Goal: Task Accomplishment & Management: Manage account settings

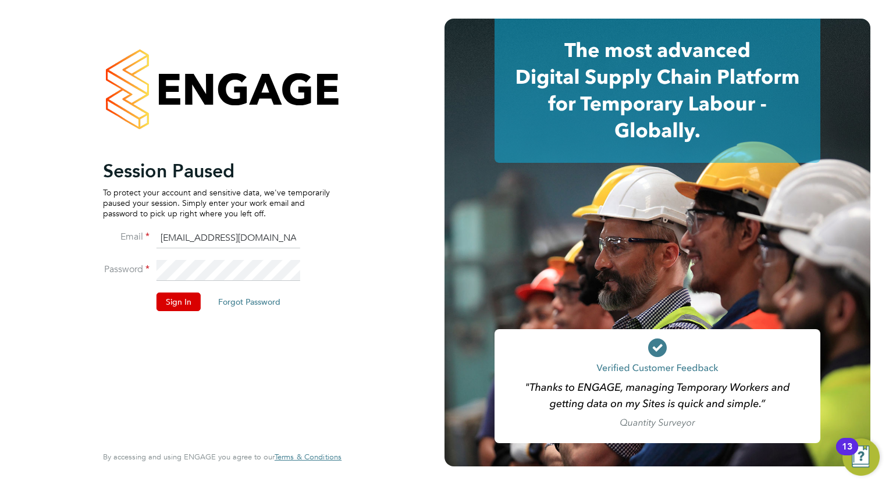
click at [161, 288] on li "Password" at bounding box center [216, 276] width 227 height 33
click at [173, 305] on button "Sign In" at bounding box center [178, 302] width 44 height 19
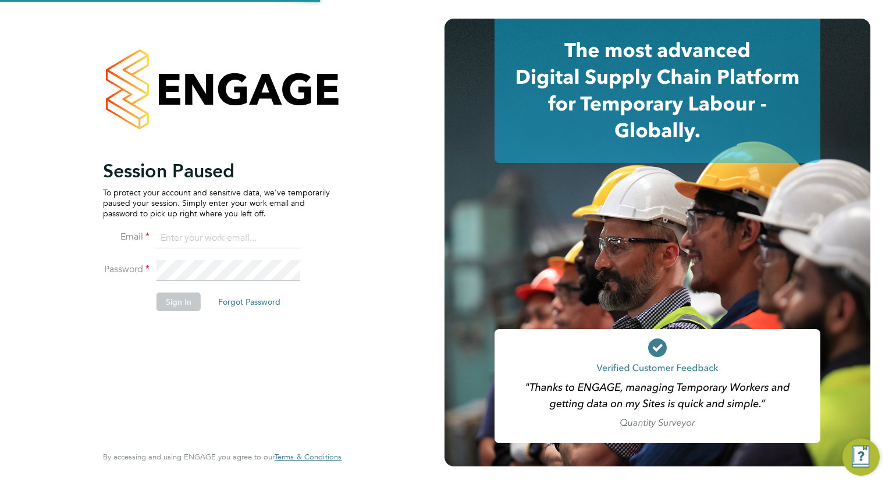
type input "[EMAIL_ADDRESS][DOMAIN_NAME]"
click at [179, 308] on button "Sign In" at bounding box center [178, 302] width 44 height 19
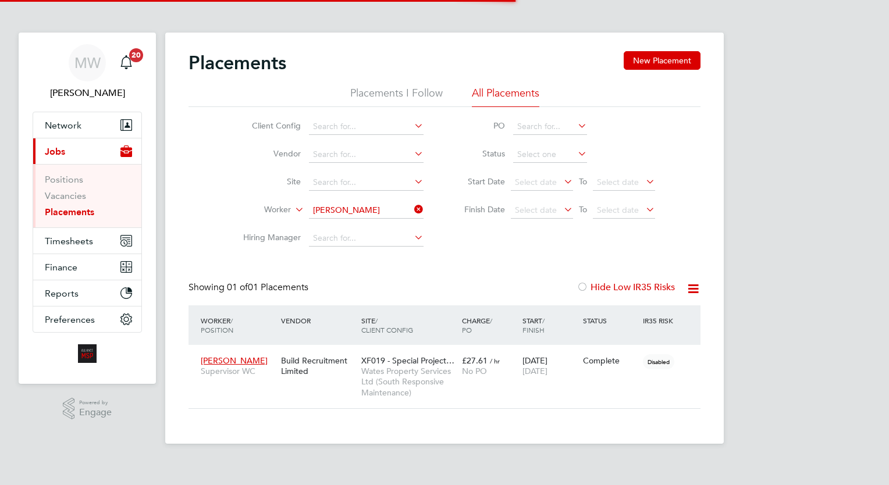
scroll to position [55, 101]
click at [412, 209] on icon at bounding box center [412, 209] width 0 height 16
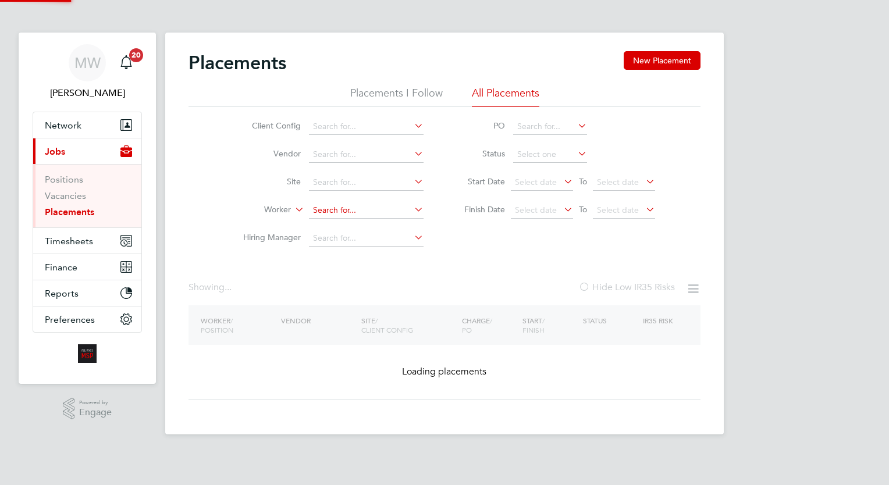
click at [395, 212] on input at bounding box center [366, 210] width 115 height 16
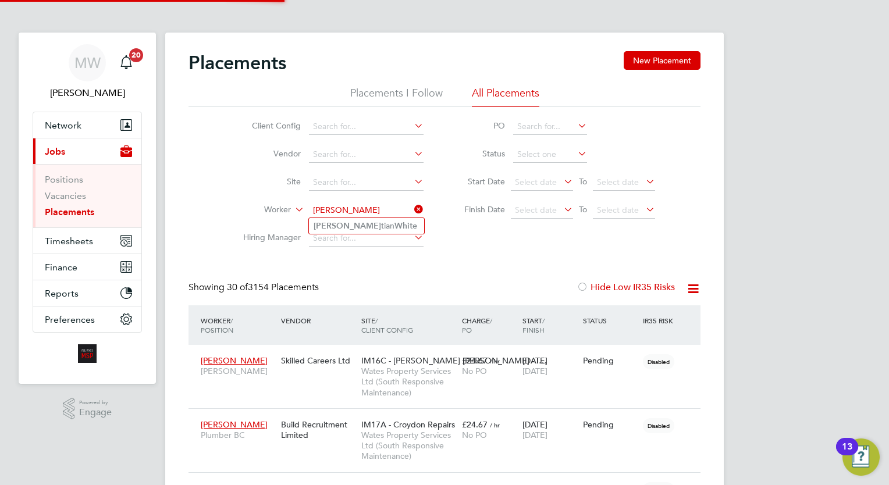
click at [381, 223] on li "Kris tian White" at bounding box center [366, 226] width 115 height 16
type input "Kristian White"
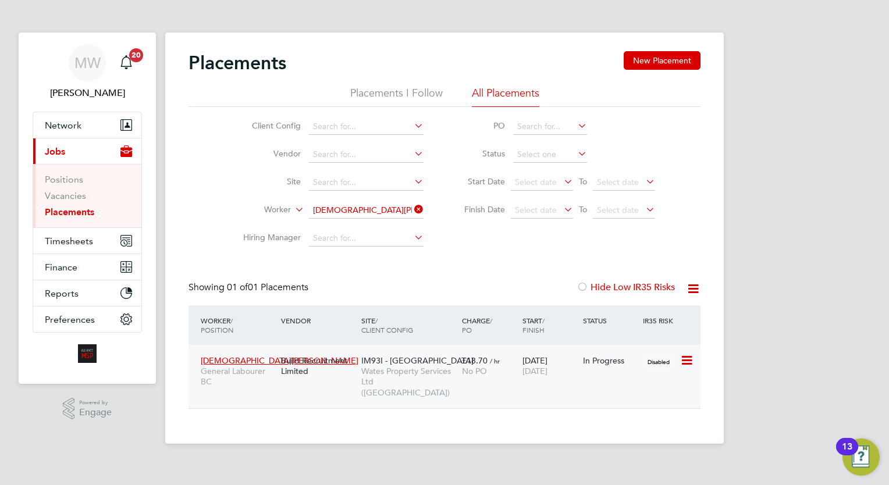
click at [514, 355] on div "£18.70 / hr No PO" at bounding box center [489, 365] width 60 height 33
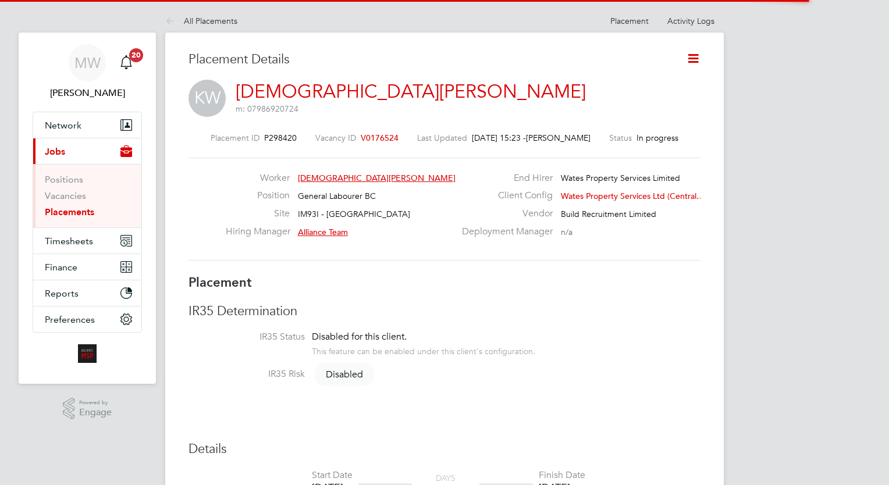
click at [687, 60] on icon at bounding box center [693, 58] width 15 height 15
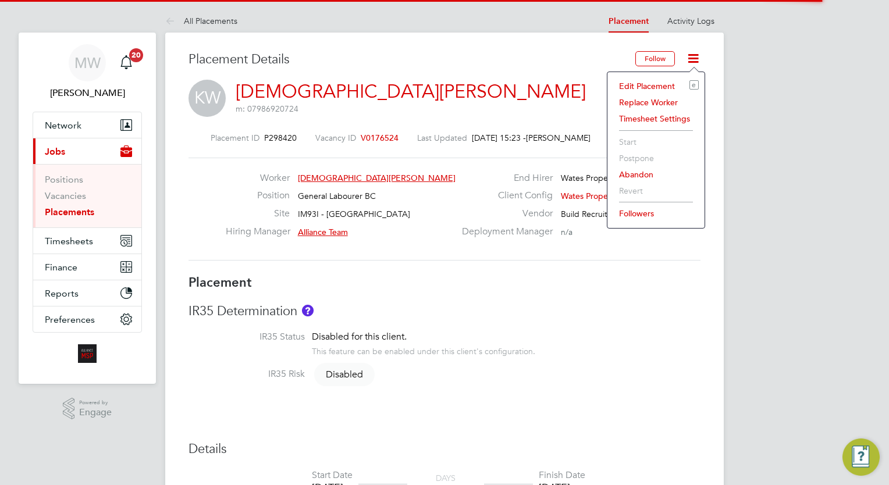
click at [658, 83] on li "Edit Placement e" at bounding box center [655, 86] width 85 height 16
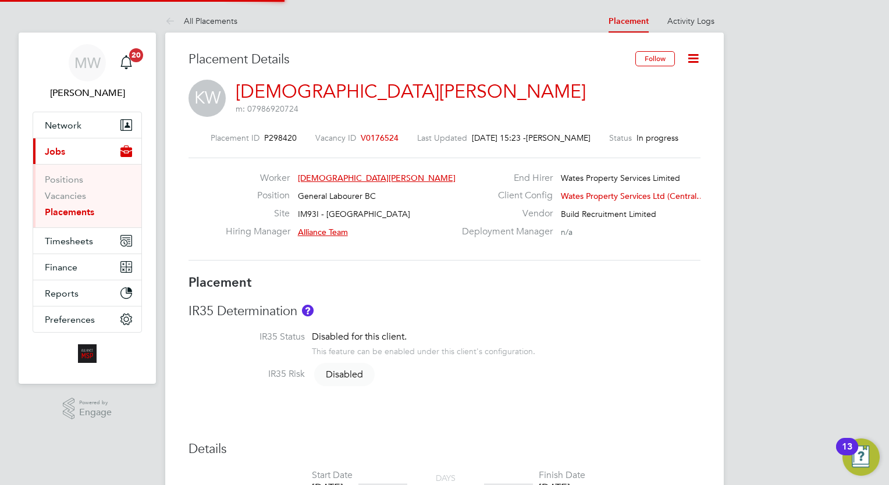
type input "Alliance Team"
type input "James Hamilton"
type input "21 Jul 2025"
type input "17 Oct 2025"
type input "08:00"
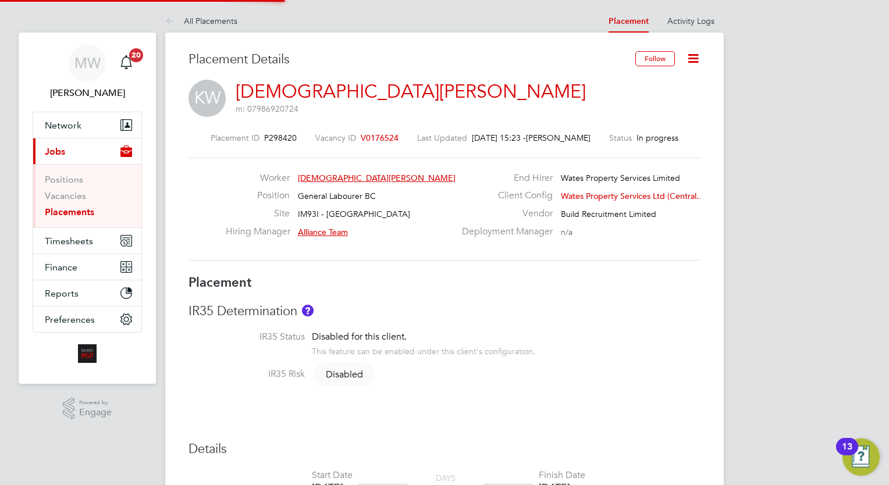
type input "18:00"
type input "08026"
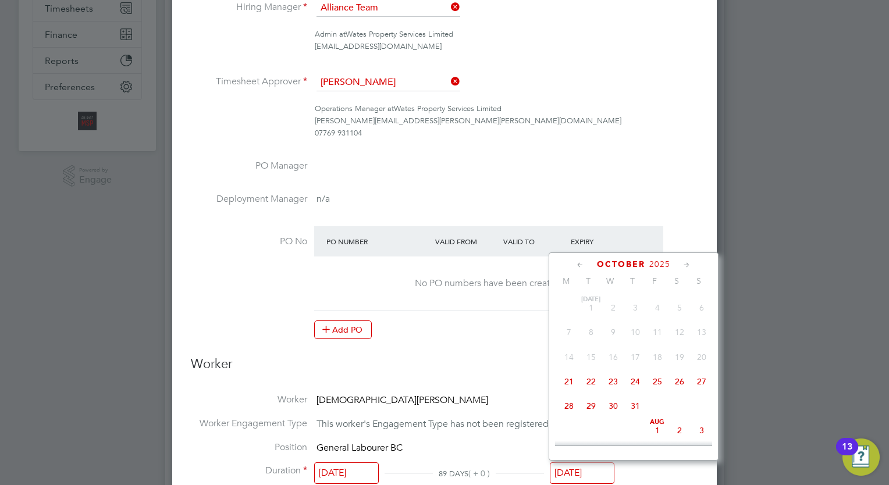
click at [597, 462] on input "17 Oct 2025" at bounding box center [582, 473] width 65 height 22
click at [661, 365] on span "8" at bounding box center [657, 366] width 22 height 22
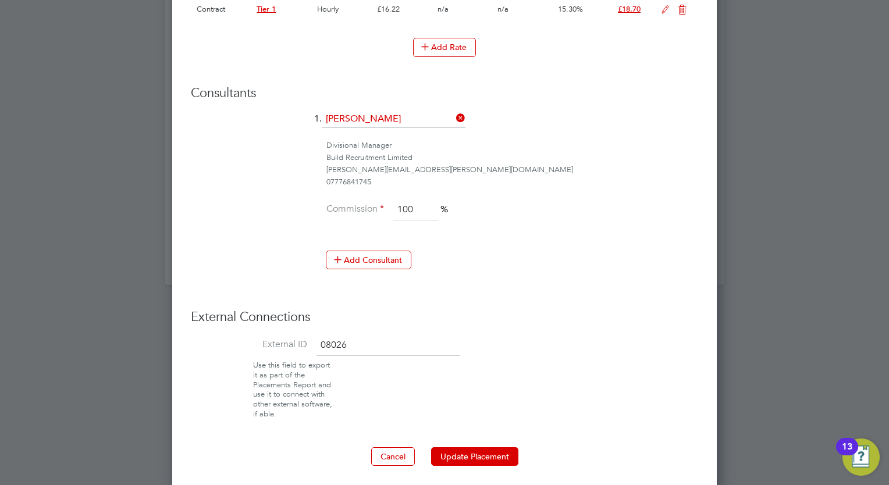
click at [492, 448] on button "Update Placement" at bounding box center [474, 456] width 87 height 19
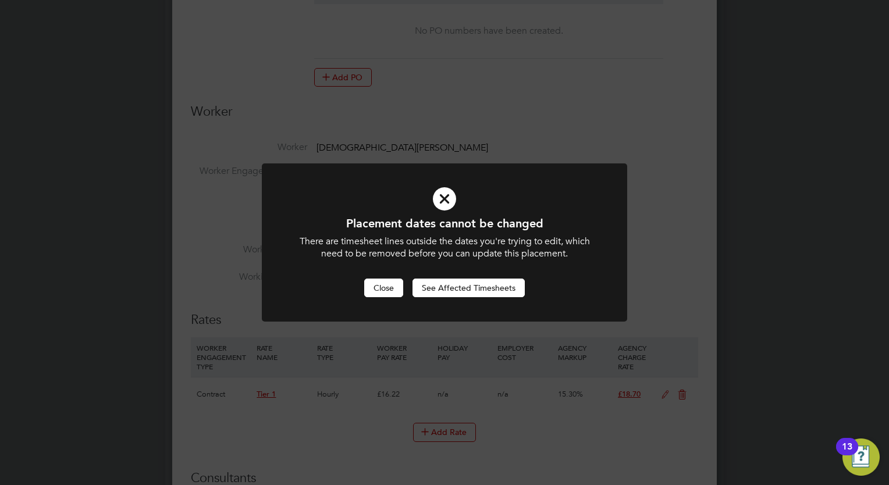
click at [387, 284] on button "Close" at bounding box center [383, 288] width 39 height 19
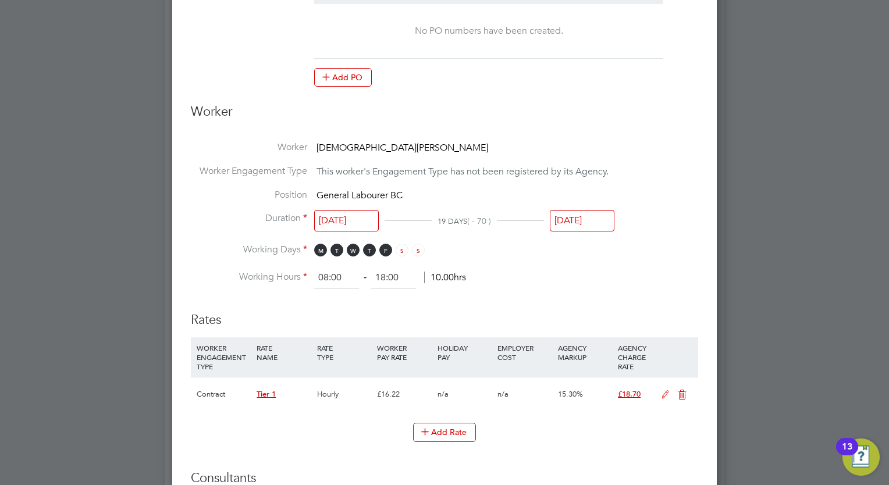
click at [582, 217] on div "Sorry, we are having problems connecting to our services." at bounding box center [444, 97] width 558 height 1146
click at [602, 223] on input "08 Aug 2025" at bounding box center [582, 221] width 65 height 22
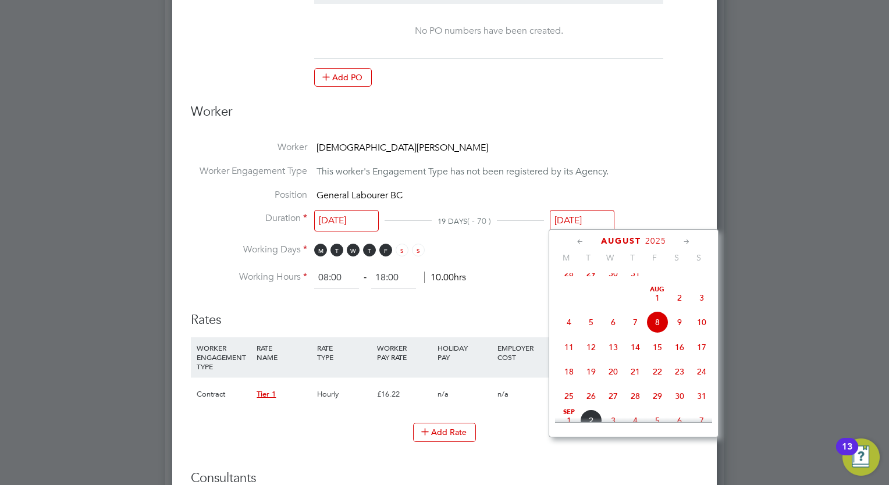
click at [656, 358] on span "15" at bounding box center [657, 347] width 22 height 22
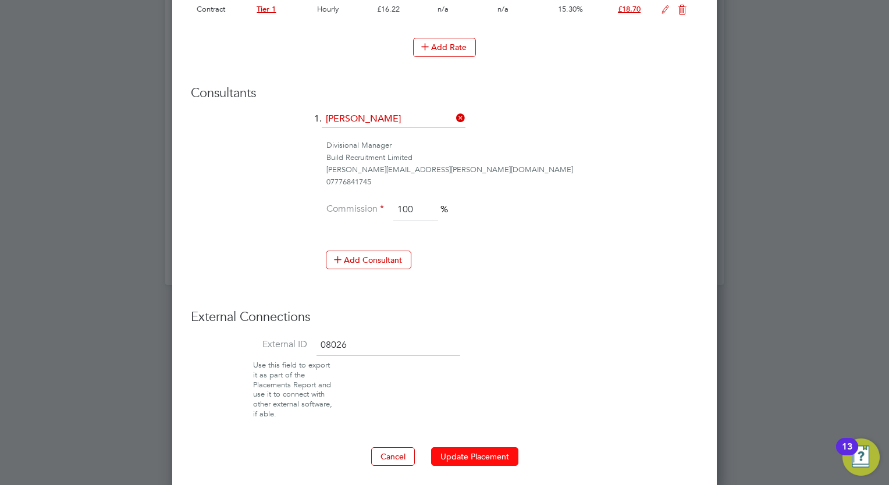
click at [467, 447] on button "Update Placement" at bounding box center [474, 456] width 87 height 19
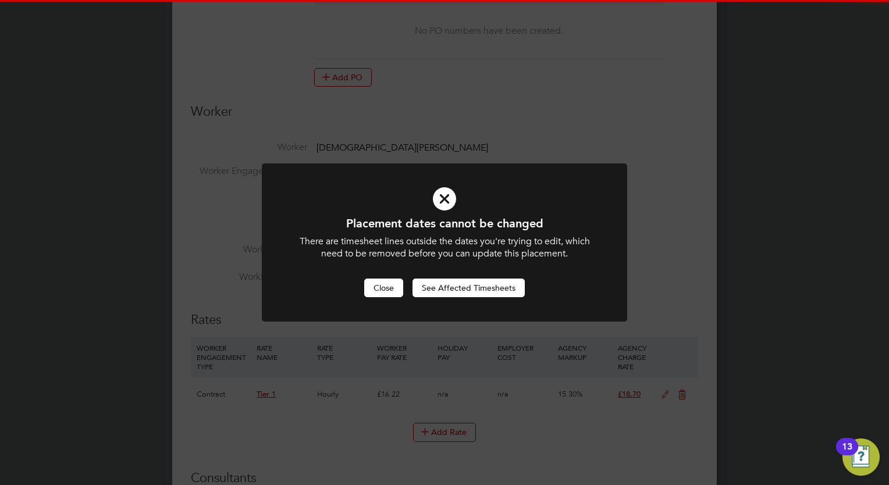
click at [399, 283] on button "Close" at bounding box center [383, 288] width 39 height 19
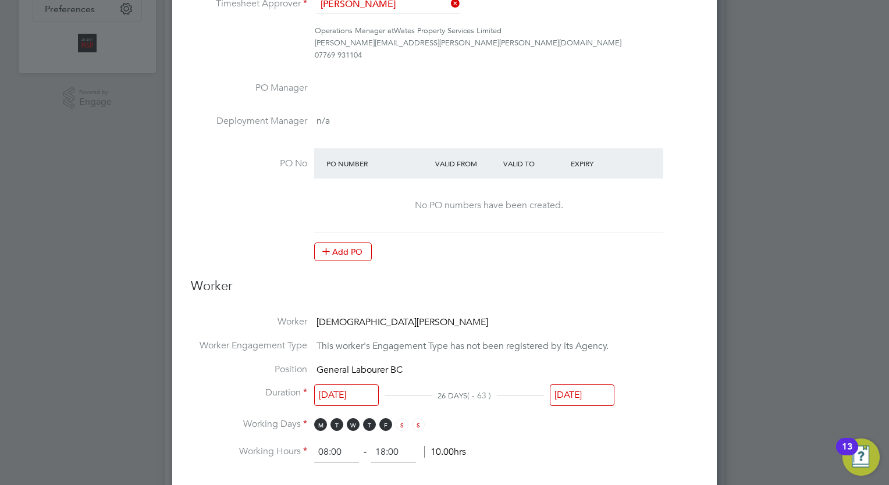
click at [583, 388] on input "15 Aug 2025" at bounding box center [582, 395] width 65 height 22
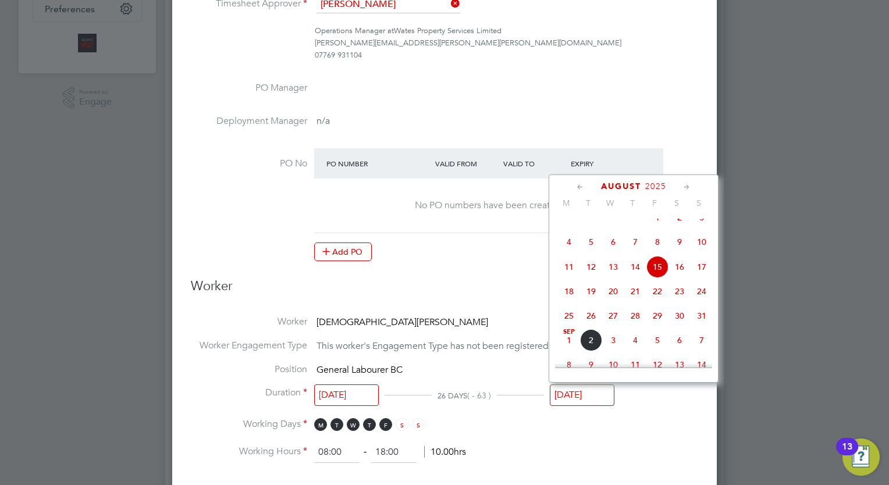
click at [663, 302] on span "22" at bounding box center [657, 291] width 22 height 22
type input "[DATE]"
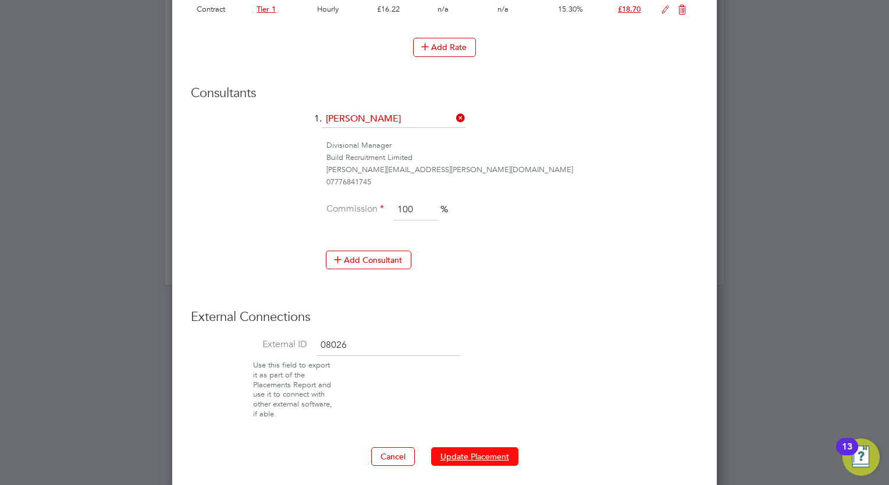
click at [475, 448] on button "Update Placement" at bounding box center [474, 456] width 87 height 19
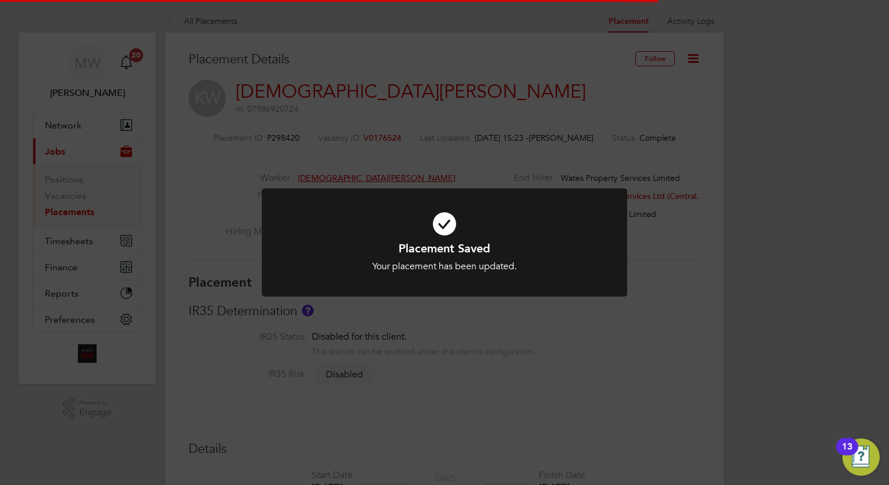
click at [677, 258] on div "Placement Saved Your placement has been updated. Cancel Okay" at bounding box center [444, 242] width 889 height 485
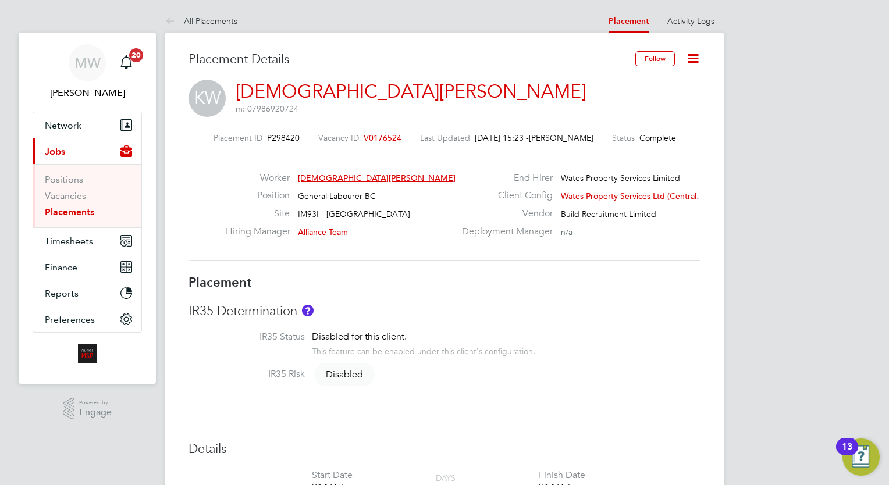
click at [79, 211] on link "Placements" at bounding box center [69, 211] width 49 height 11
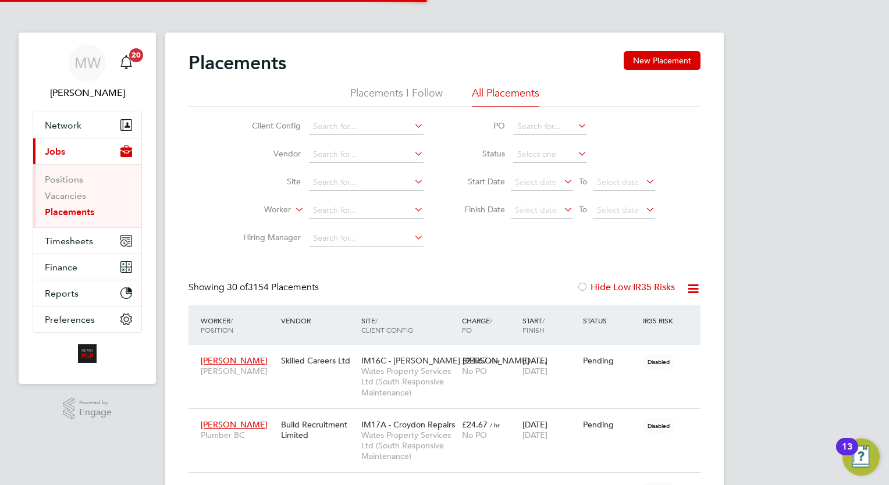
scroll to position [33, 81]
click at [97, 128] on button "Network" at bounding box center [87, 125] width 108 height 26
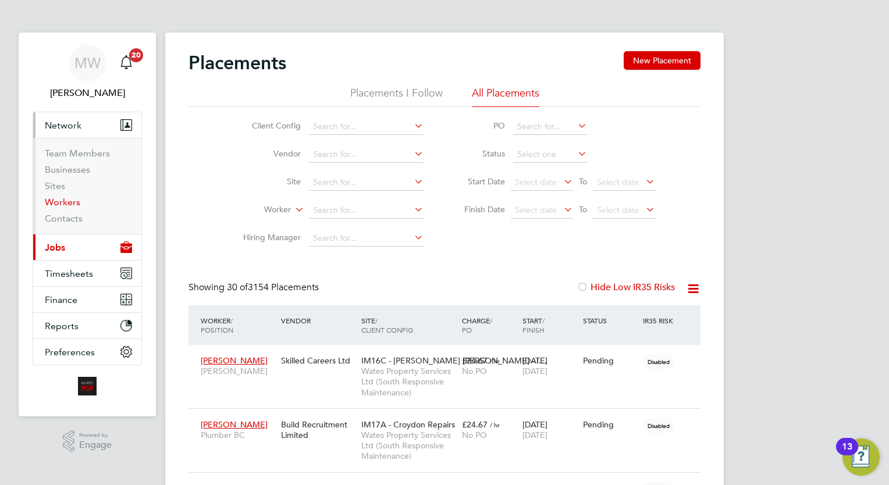
click at [71, 206] on link "Workers" at bounding box center [62, 202] width 35 height 11
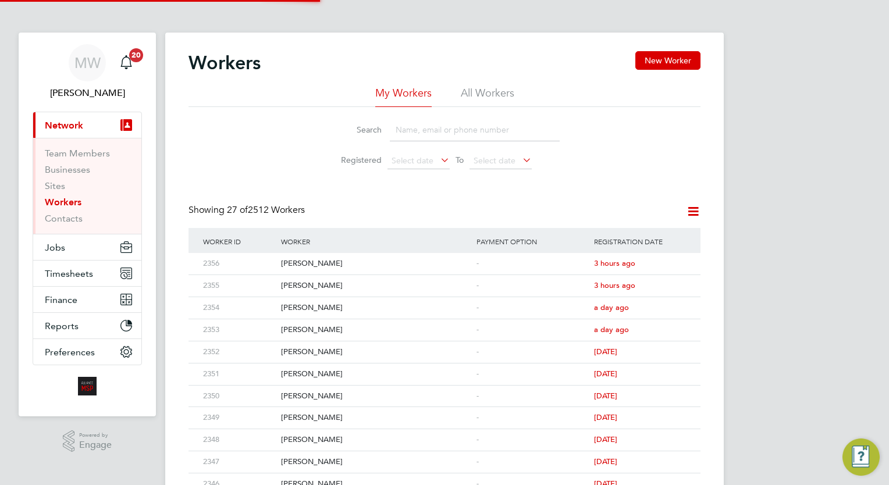
click at [472, 94] on li "All Workers" at bounding box center [488, 96] width 54 height 21
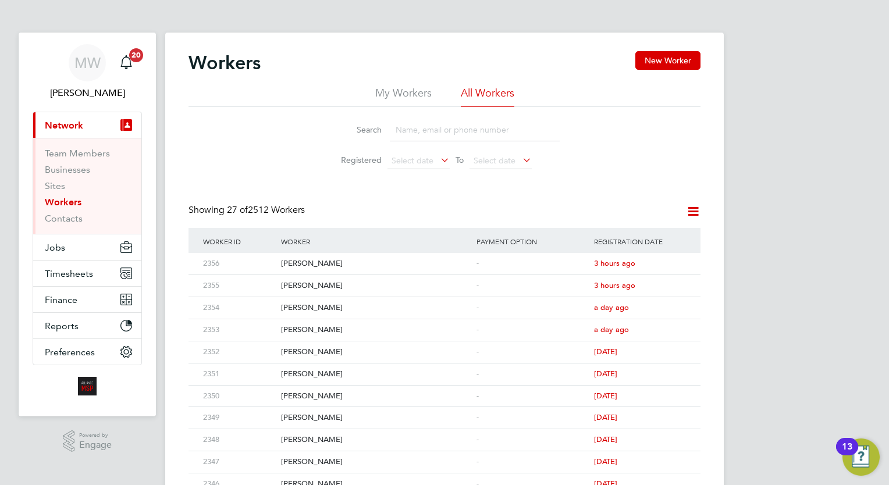
click at [453, 132] on input at bounding box center [475, 130] width 170 height 23
click at [66, 254] on button "Jobs" at bounding box center [87, 247] width 108 height 26
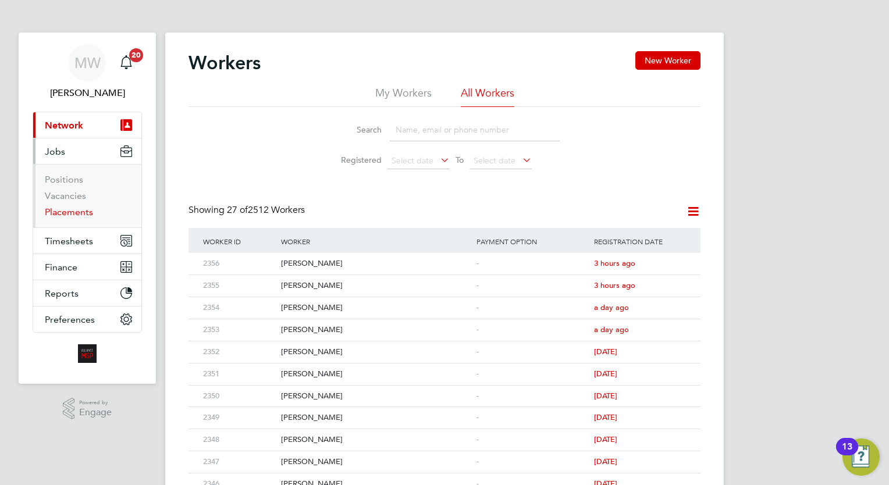
click at [74, 213] on link "Placements" at bounding box center [69, 211] width 48 height 11
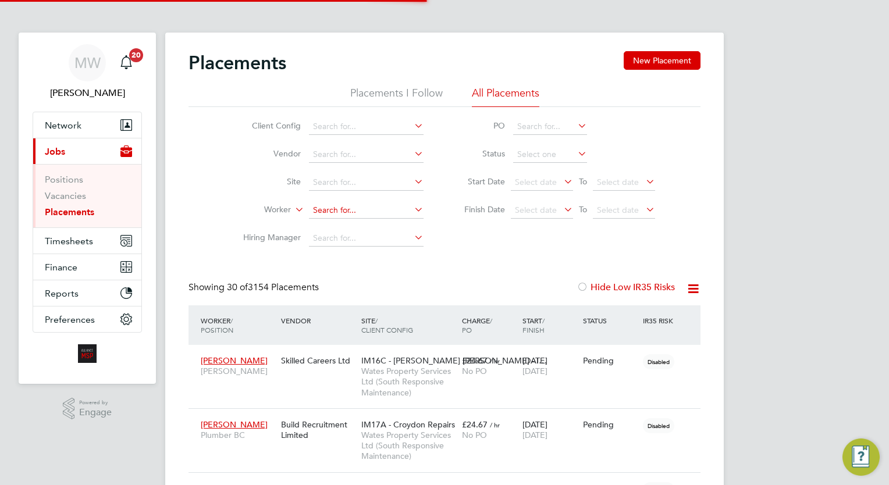
click at [356, 215] on input at bounding box center [366, 210] width 115 height 16
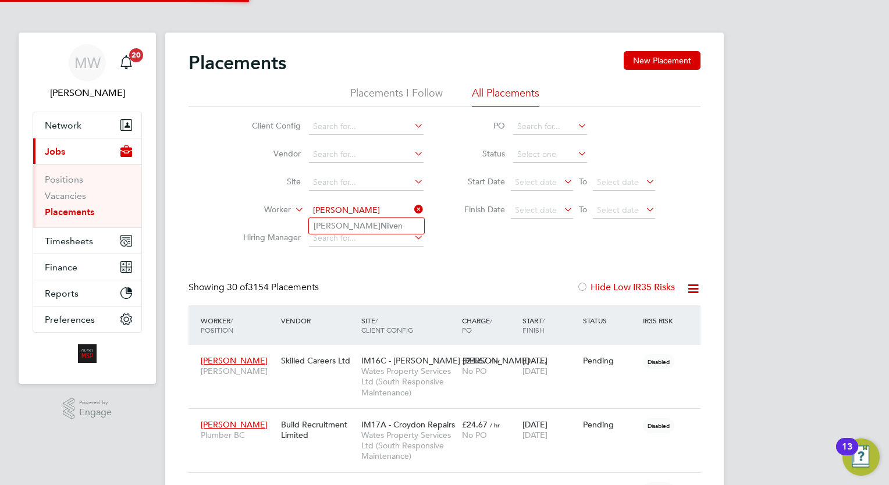
click at [380, 226] on b "Nive" at bounding box center [388, 226] width 17 height 10
type input "[PERSON_NAME]"
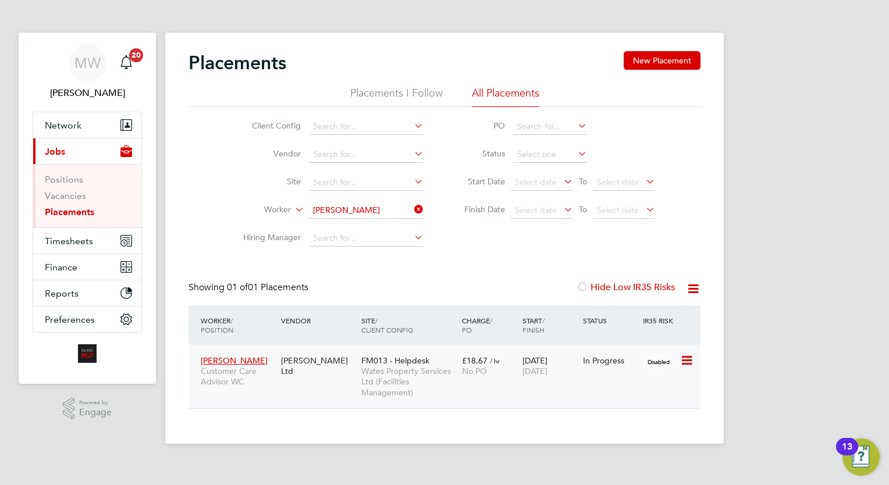
click at [539, 374] on span "[DATE]" at bounding box center [534, 371] width 25 height 10
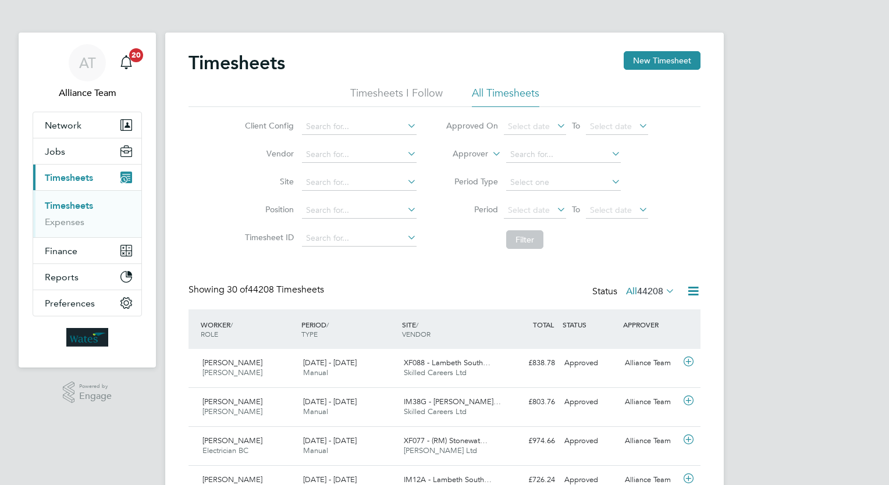
drag, startPoint x: 648, startPoint y: 67, endPoint x: 506, endPoint y: 73, distance: 142.6
click at [649, 67] on button "New Timesheet" at bounding box center [661, 60] width 77 height 19
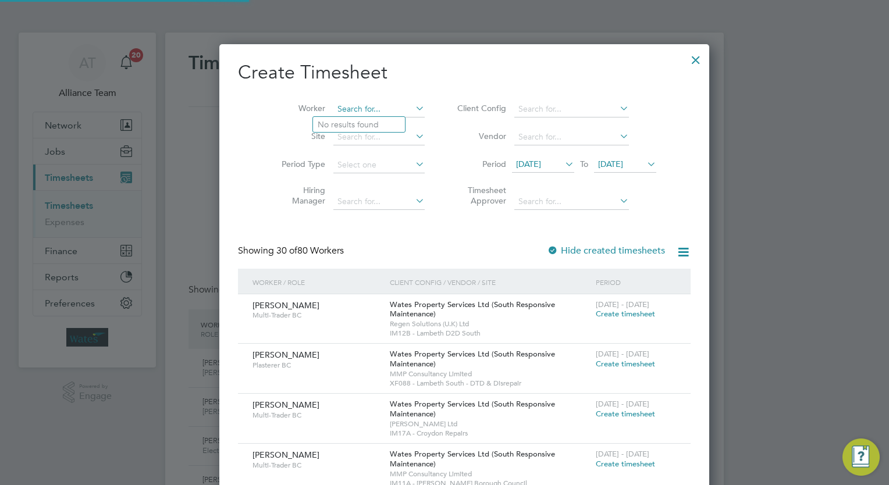
click at [340, 108] on input at bounding box center [378, 109] width 91 height 16
click at [344, 127] on b "Thomas" at bounding box center [351, 125] width 67 height 10
type input "Thomas Murphy"
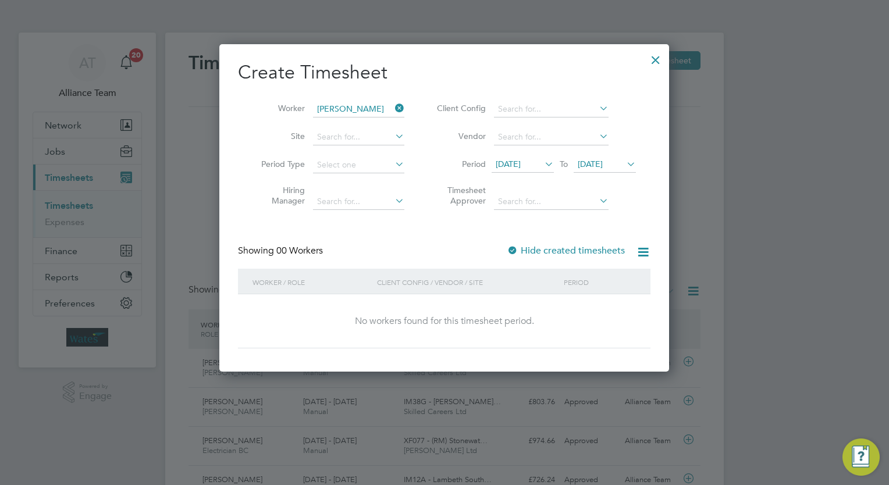
click at [520, 164] on span "[DATE]" at bounding box center [507, 164] width 25 height 10
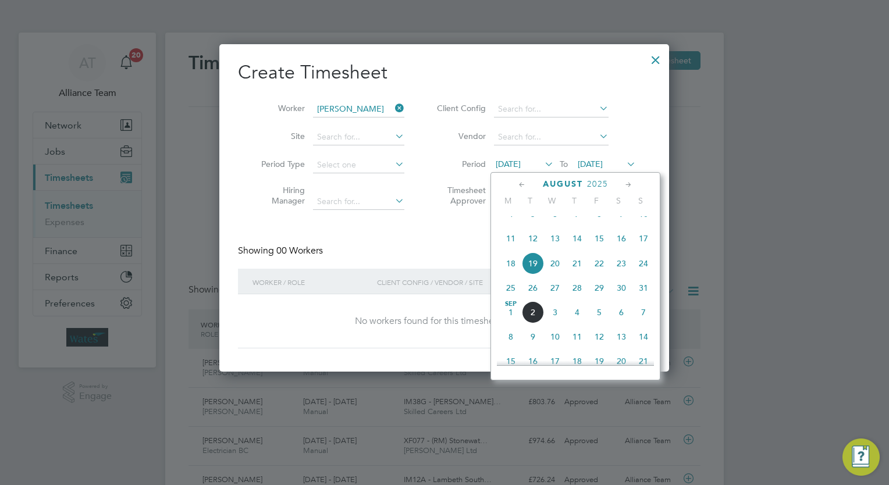
click at [624, 158] on icon at bounding box center [624, 164] width 0 height 16
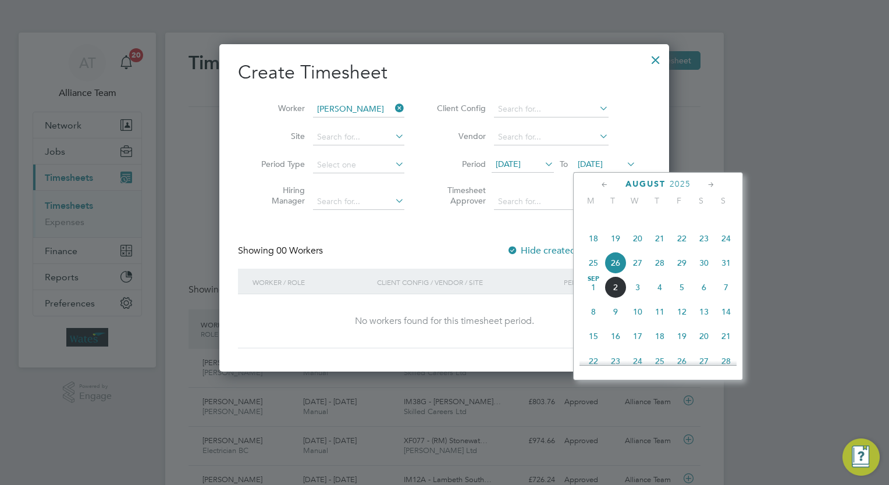
click at [685, 274] on span "29" at bounding box center [681, 263] width 22 height 22
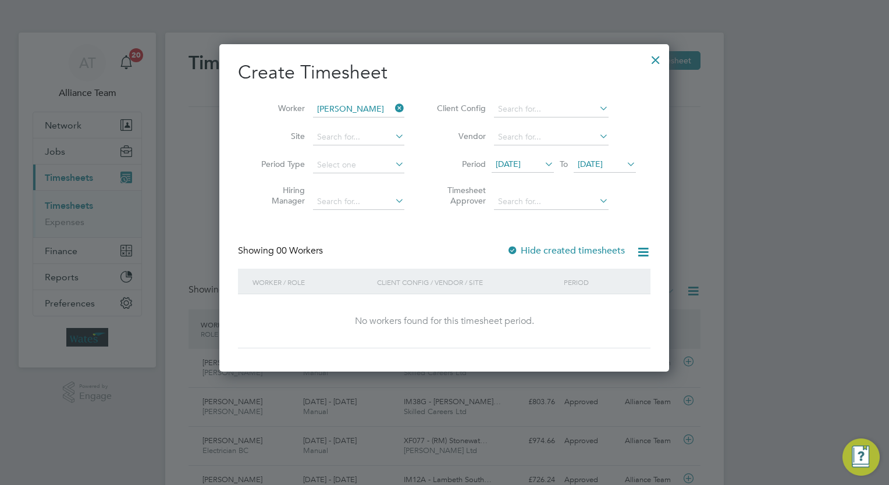
click at [602, 166] on span "[DATE]" at bounding box center [589, 164] width 25 height 10
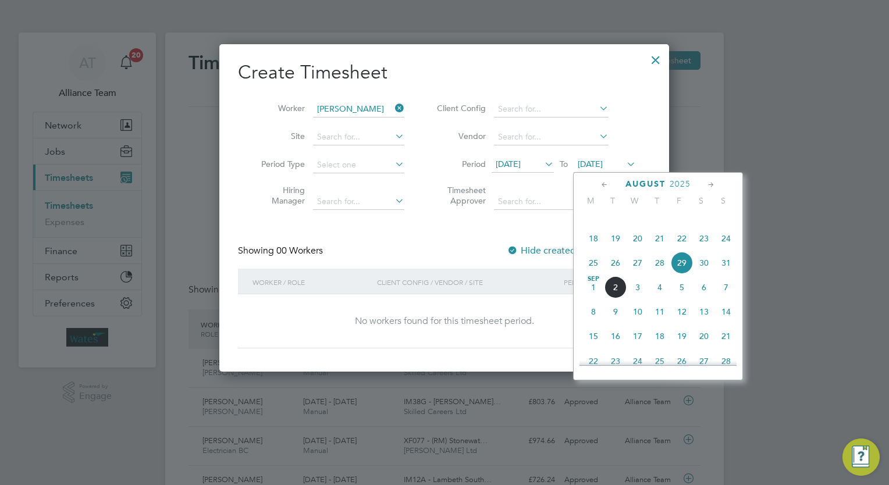
click at [719, 274] on span "31" at bounding box center [726, 263] width 22 height 22
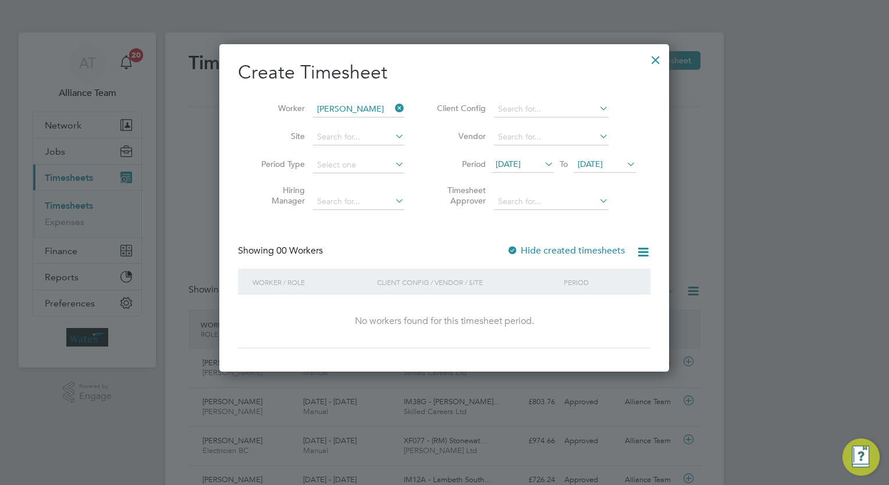
click at [651, 59] on div at bounding box center [655, 57] width 21 height 21
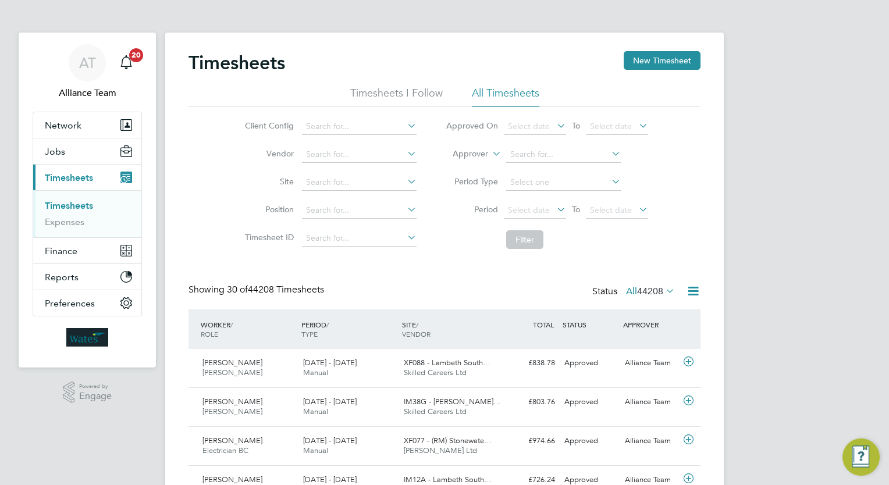
click at [490, 152] on icon at bounding box center [490, 150] width 0 height 10
click at [465, 168] on li "Worker" at bounding box center [459, 167] width 57 height 15
click at [533, 163] on li "Worker" at bounding box center [546, 155] width 231 height 28
click at [540, 154] on input at bounding box center [563, 155] width 115 height 16
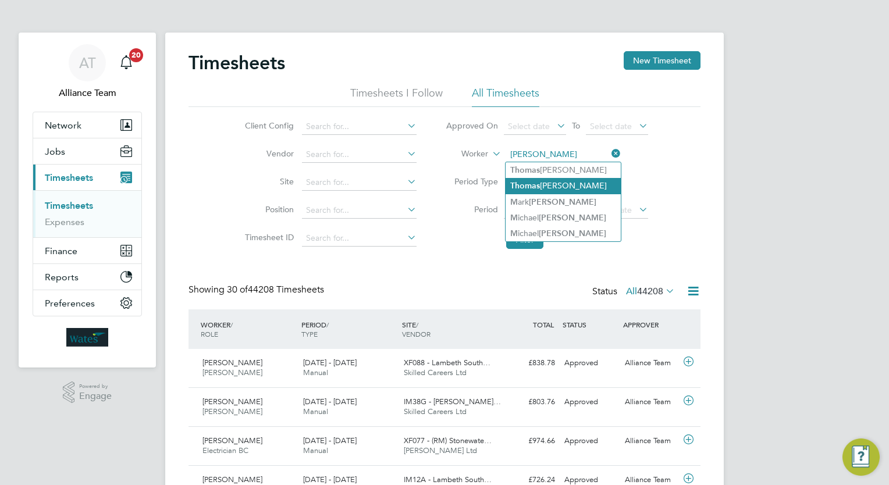
click at [542, 181] on li "Tho m as Murphy" at bounding box center [562, 186] width 115 height 16
type input "Thomas Murphy"
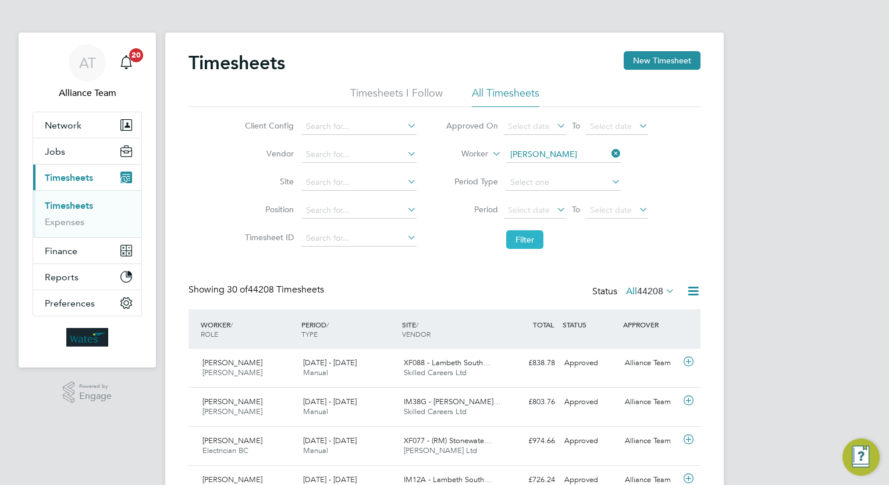
click at [509, 231] on button "Filter" at bounding box center [524, 239] width 37 height 19
click at [448, 374] on span "Alliance MSP Limited" at bounding box center [439, 373] width 71 height 10
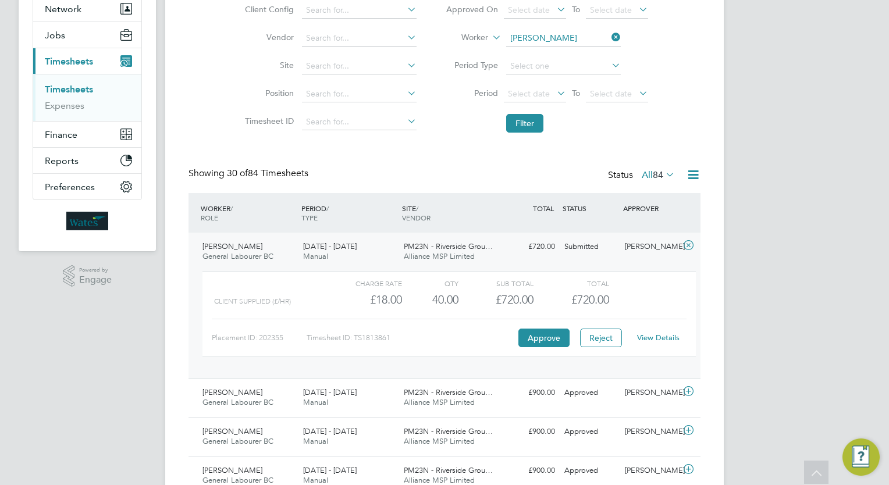
click at [517, 248] on div "£720.00 Submitted" at bounding box center [529, 246] width 60 height 19
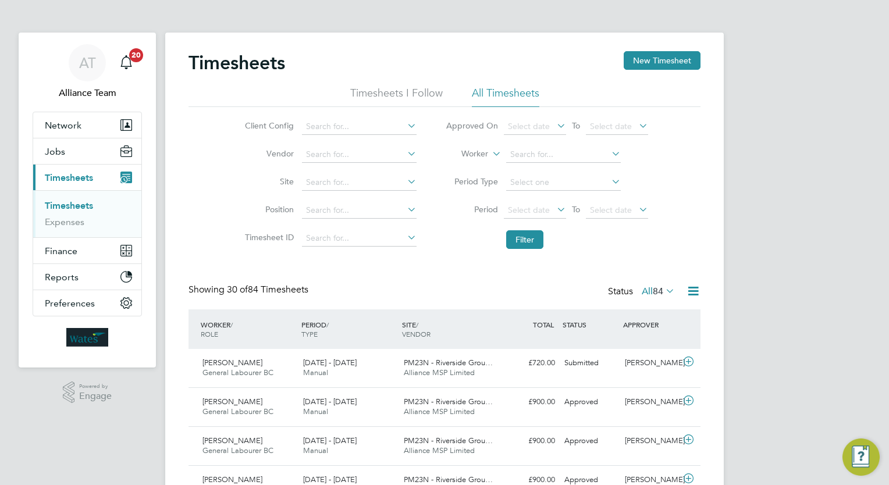
click at [614, 159] on li "Worker" at bounding box center [546, 155] width 231 height 28
click at [573, 155] on input at bounding box center [563, 155] width 115 height 16
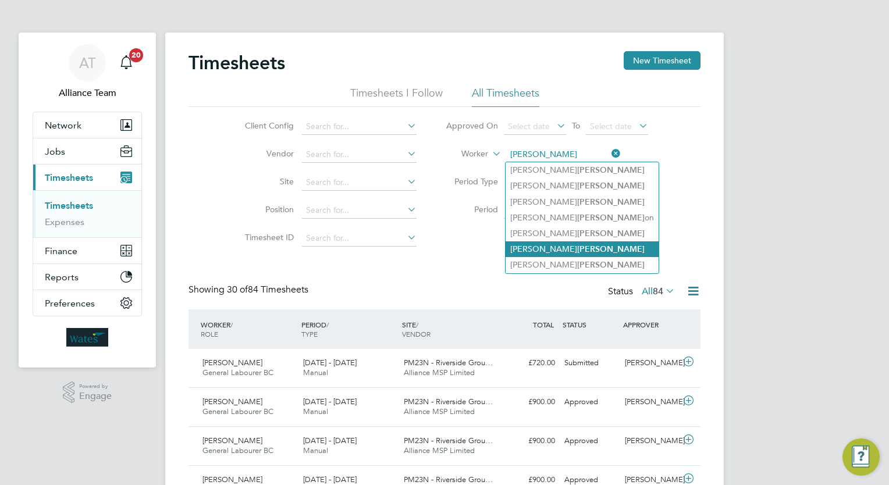
click at [568, 251] on li "Matthew Harris" at bounding box center [581, 249] width 153 height 16
type input "Matthew Harris"
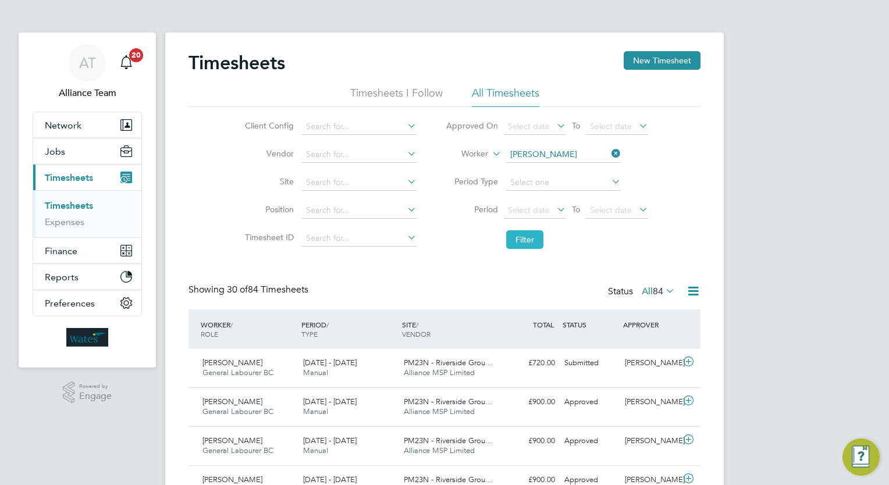
click at [537, 241] on button "Filter" at bounding box center [524, 239] width 37 height 19
click at [660, 297] on div "Status All 31" at bounding box center [642, 292] width 69 height 16
click at [661, 290] on span "31" at bounding box center [657, 292] width 10 height 12
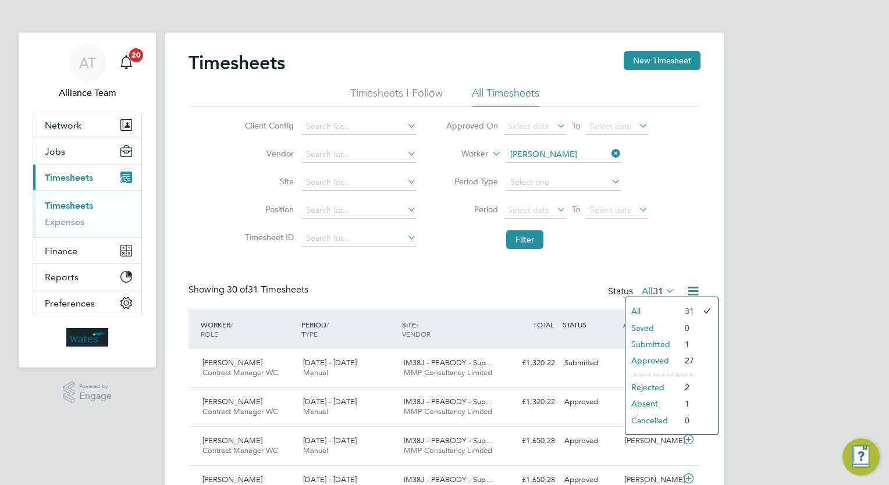
click at [661, 362] on li "Approved" at bounding box center [652, 360] width 54 height 16
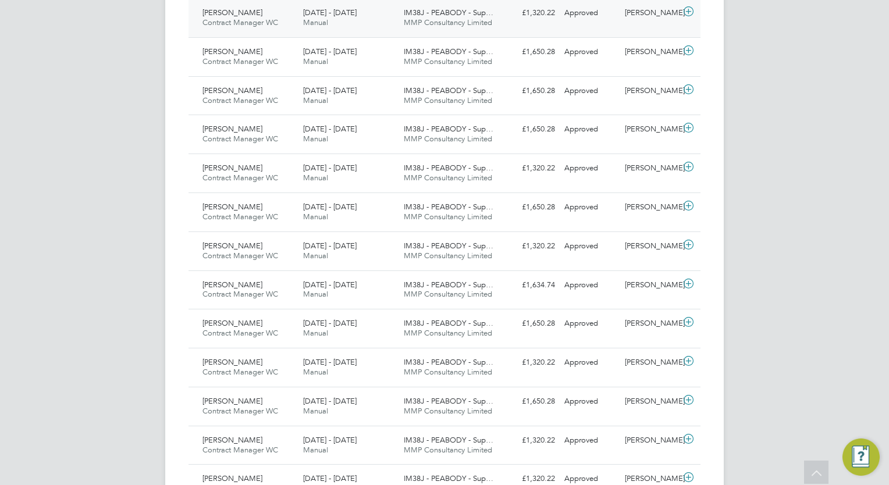
scroll to position [460, 0]
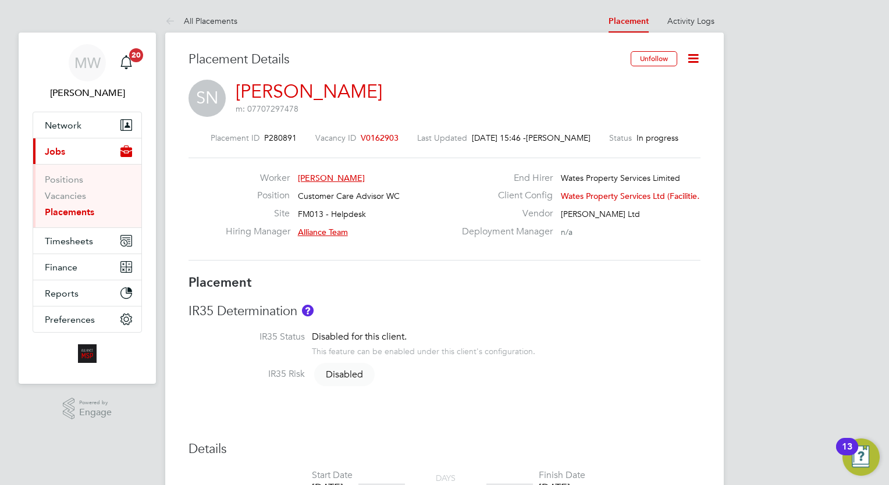
click at [689, 57] on icon at bounding box center [693, 58] width 15 height 15
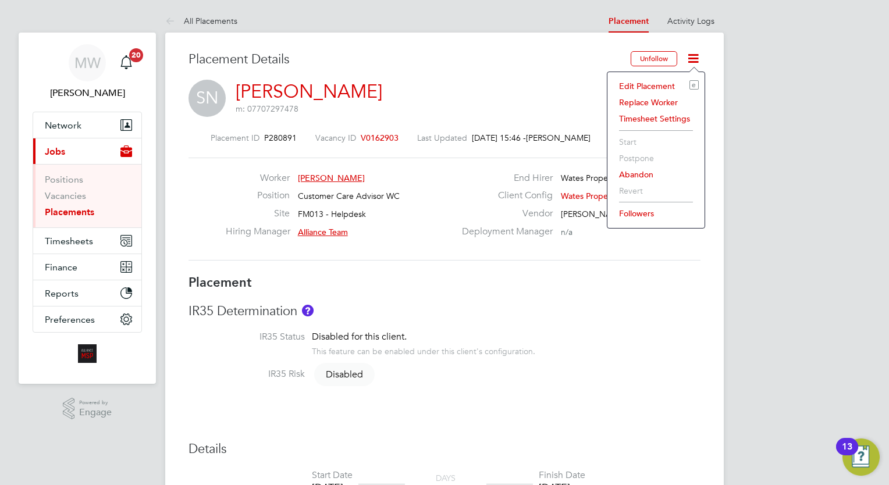
click at [658, 83] on li "Edit Placement e" at bounding box center [655, 86] width 85 height 16
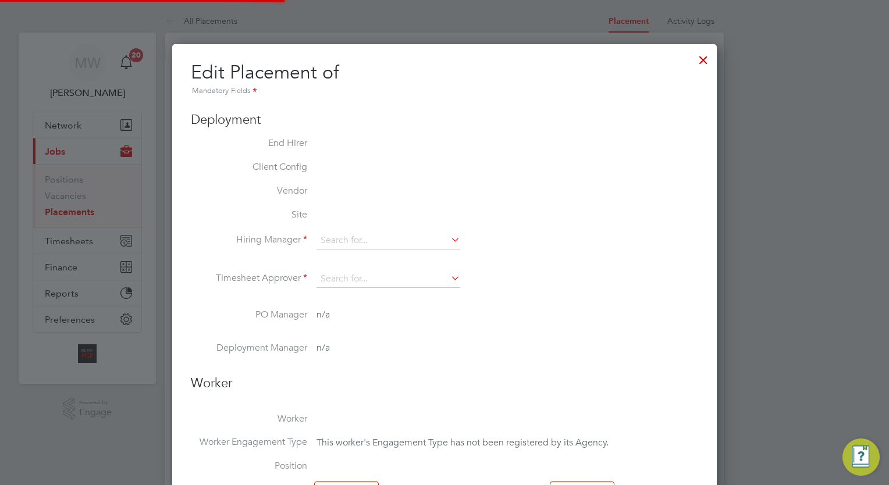
type input "Alliance Team"
type input "[PERSON_NAME]"
type input "[DATE]"
type input "08:00"
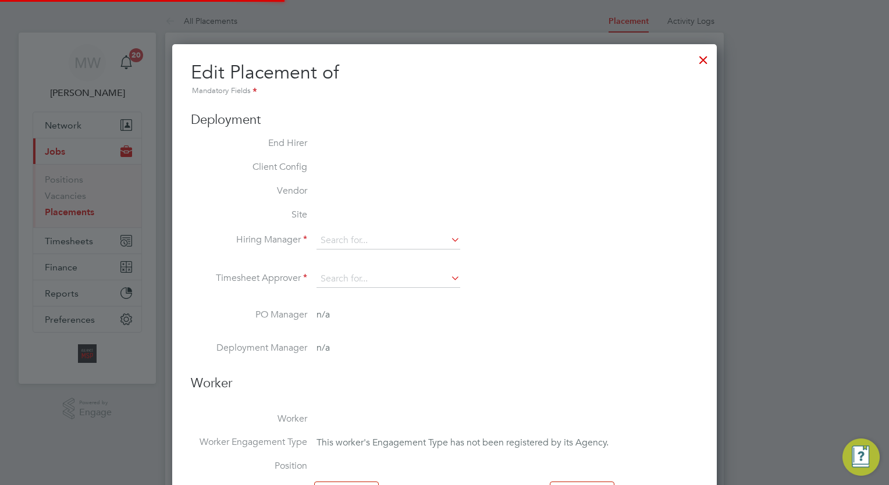
type input "17:00"
type input "07628"
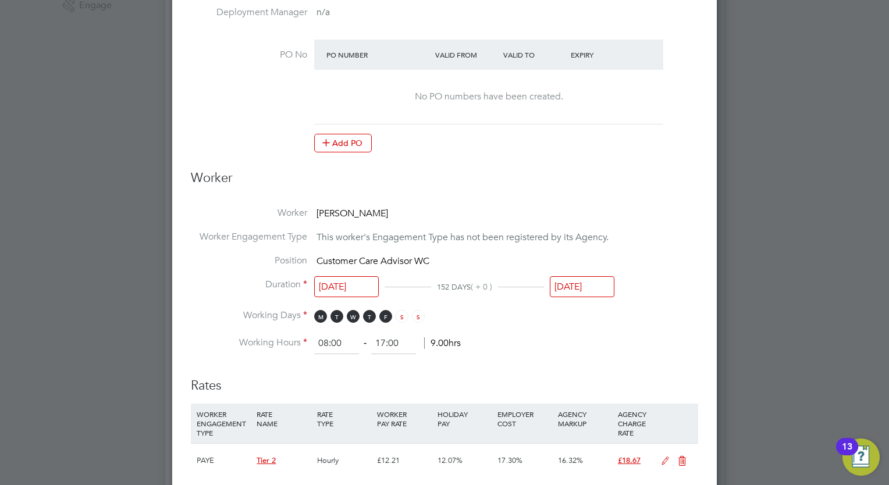
click at [604, 285] on input "[DATE]" at bounding box center [582, 287] width 65 height 22
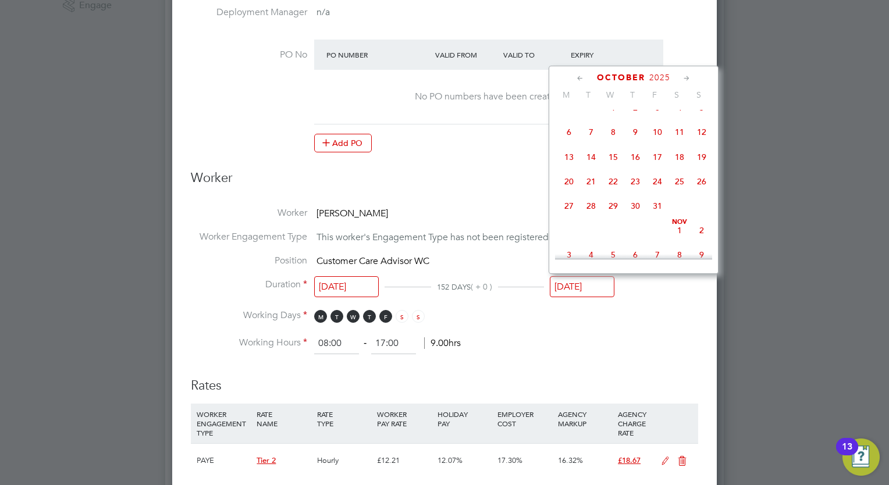
click at [652, 217] on span "31" at bounding box center [657, 206] width 22 height 22
type input "[DATE]"
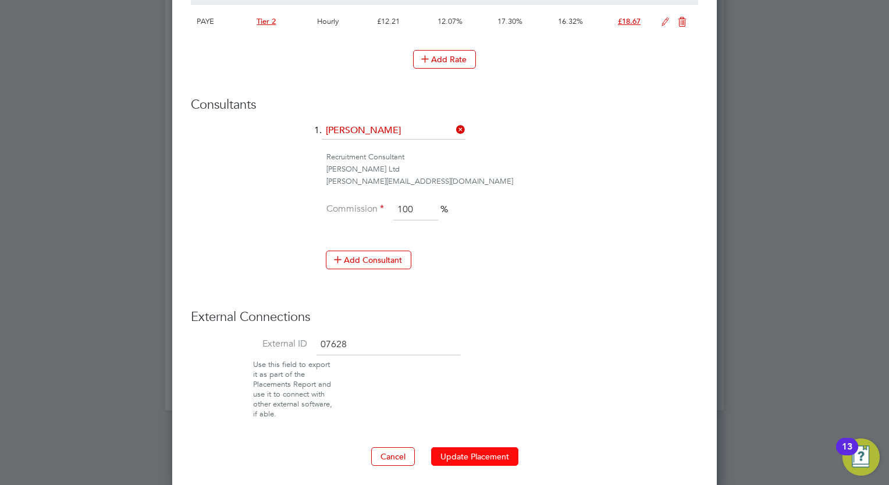
click at [491, 455] on button "Update Placement" at bounding box center [474, 456] width 87 height 19
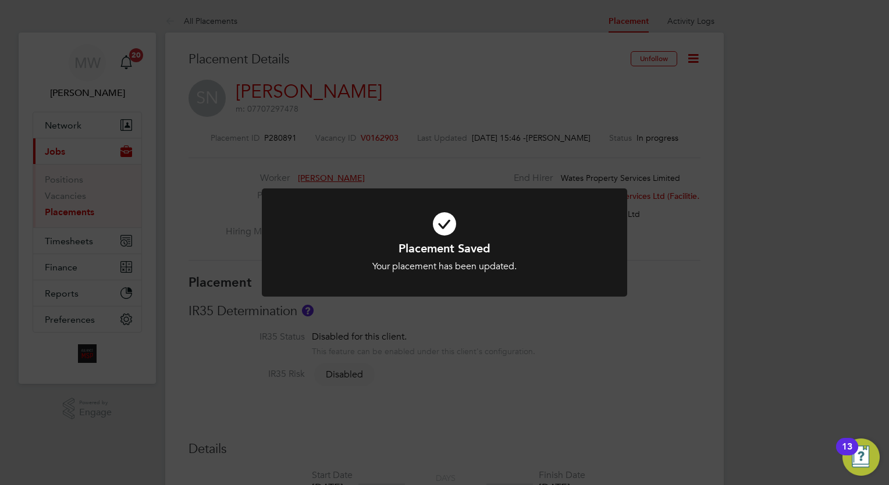
click at [488, 358] on div "Placement Saved Your placement has been updated. Cancel Okay" at bounding box center [444, 242] width 889 height 485
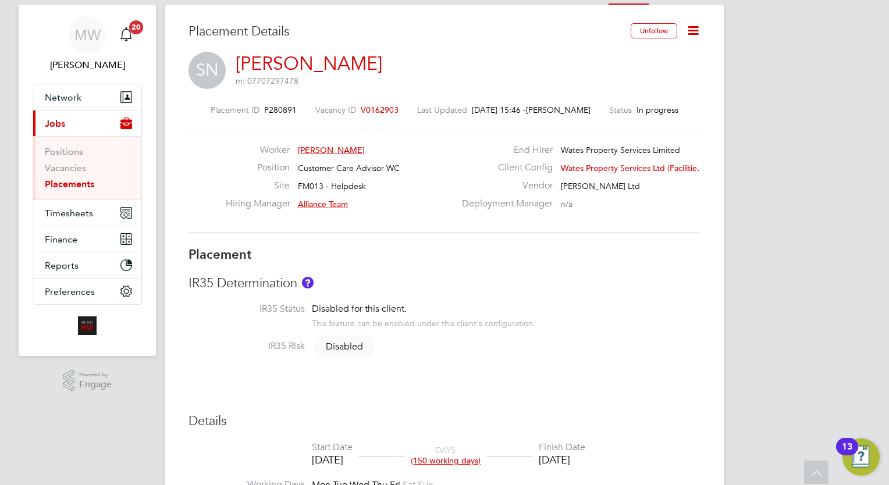
scroll to position [0, 0]
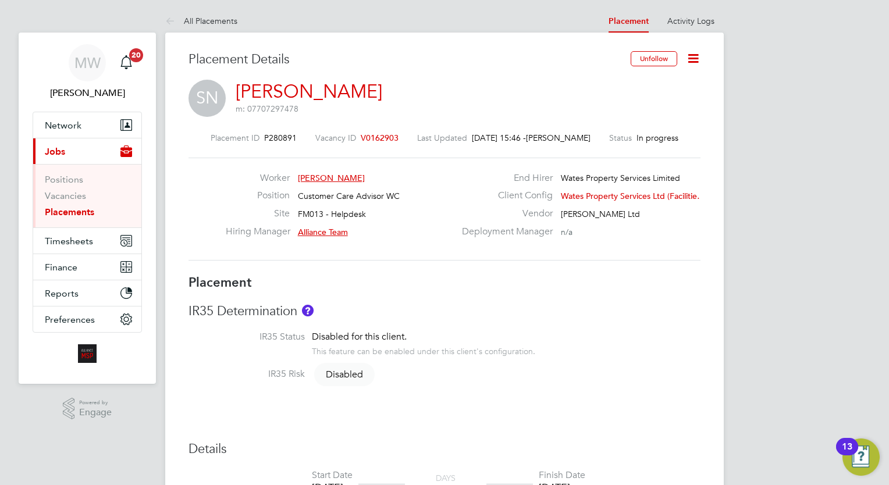
click at [83, 210] on link "Placements" at bounding box center [69, 211] width 49 height 11
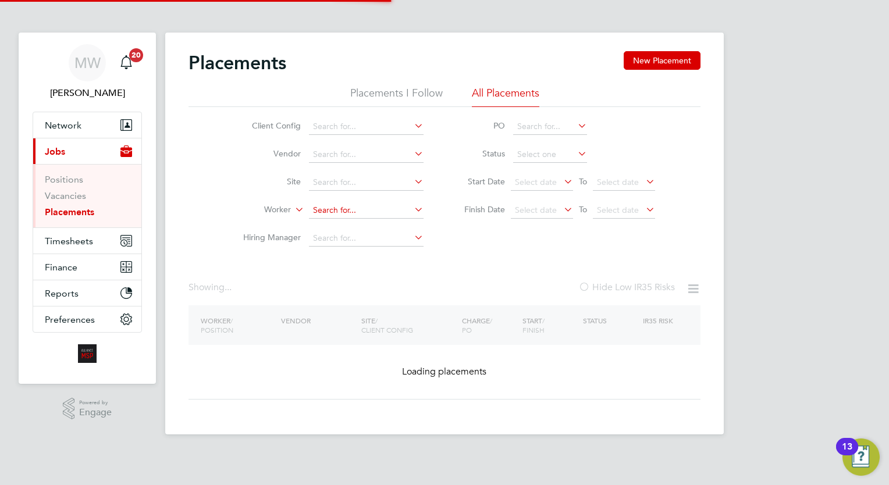
click at [325, 205] on input at bounding box center [366, 210] width 115 height 16
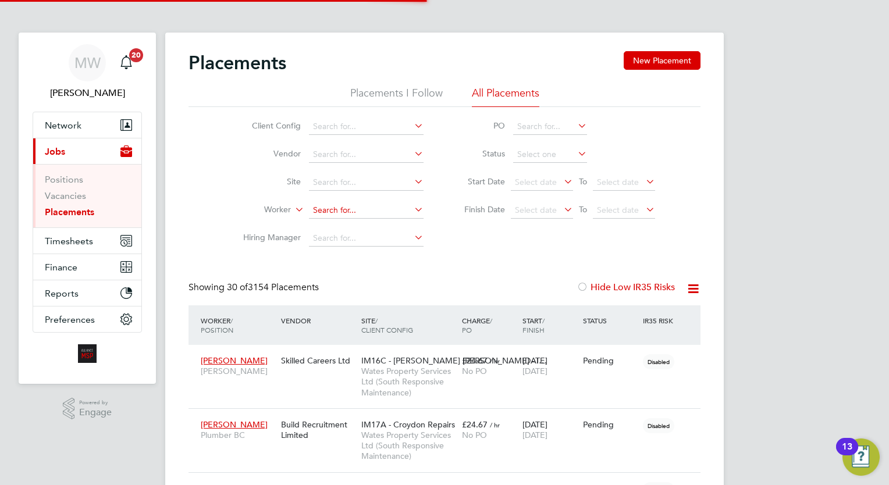
scroll to position [33, 81]
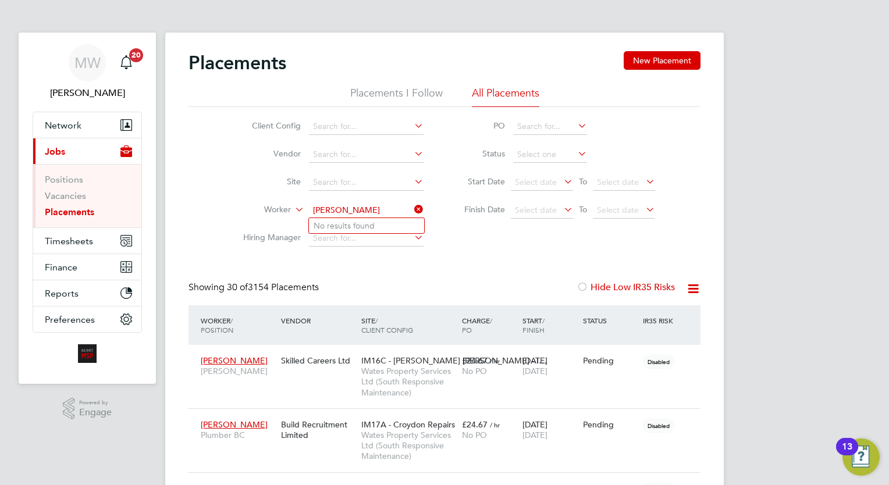
type input "[PERSON_NAME]"
click at [412, 206] on icon at bounding box center [412, 209] width 0 height 16
click at [380, 215] on input at bounding box center [366, 210] width 115 height 16
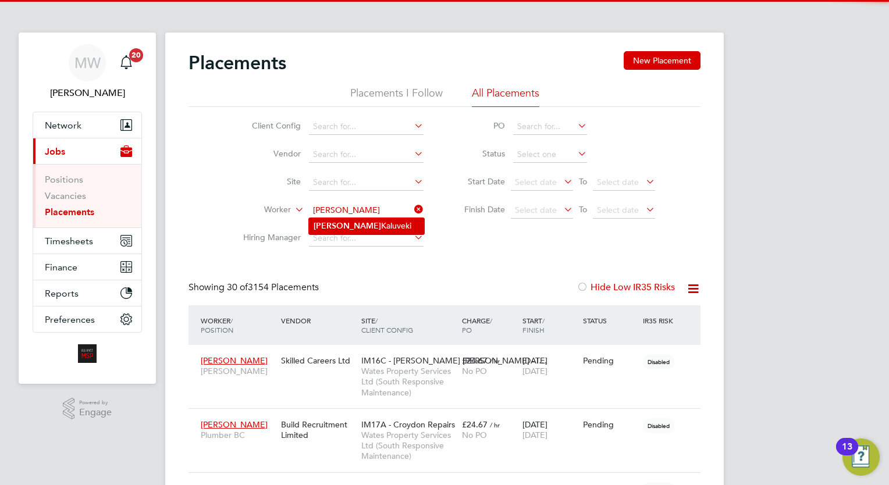
click at [373, 224] on li "[PERSON_NAME]" at bounding box center [366, 226] width 115 height 16
type input "[PERSON_NAME]"
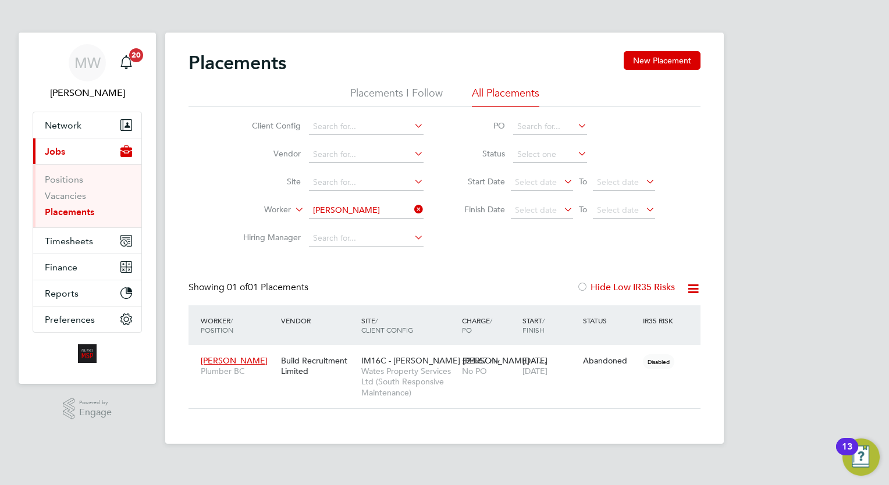
click at [420, 201] on li "Worker [PERSON_NAME]" at bounding box center [328, 211] width 219 height 28
click at [412, 204] on icon at bounding box center [412, 209] width 0 height 16
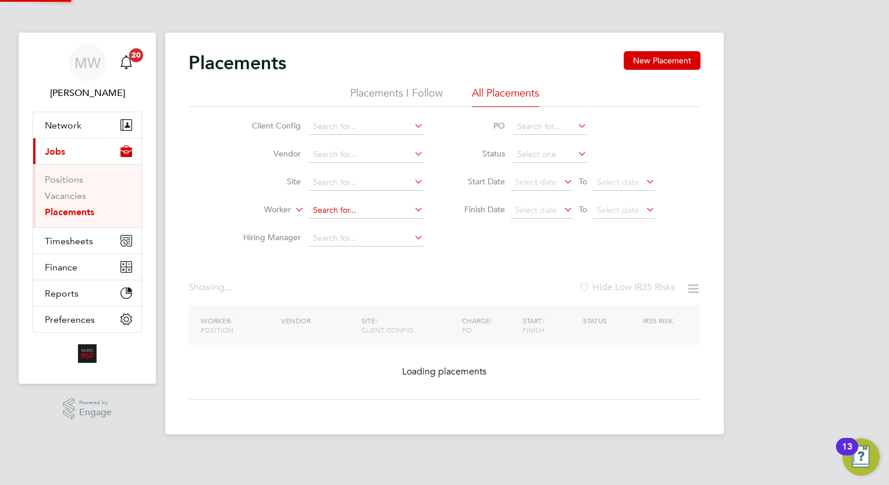
click at [381, 204] on input at bounding box center [366, 210] width 115 height 16
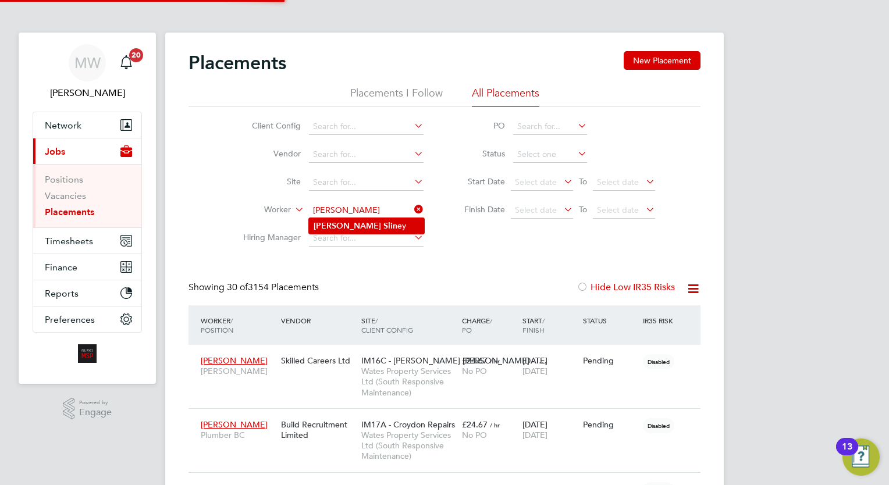
click at [387, 229] on li "[PERSON_NAME] ey" at bounding box center [366, 226] width 115 height 16
type input "[PERSON_NAME]"
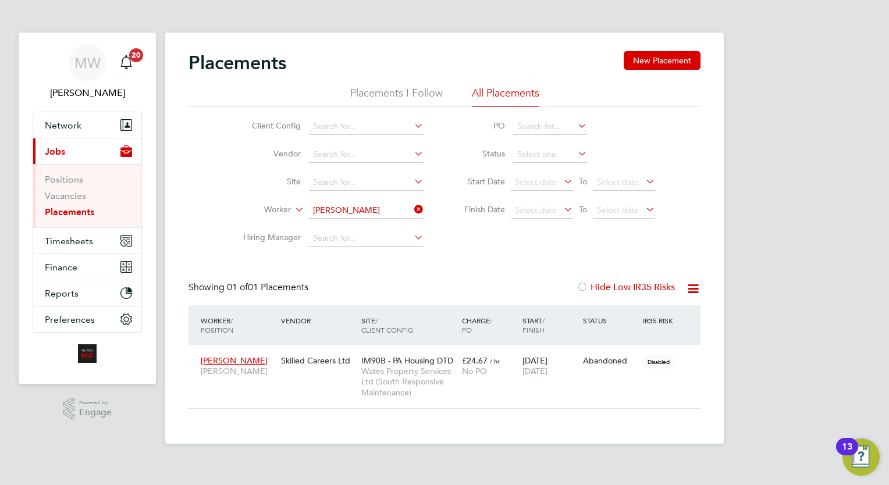
click at [412, 208] on icon at bounding box center [412, 209] width 0 height 16
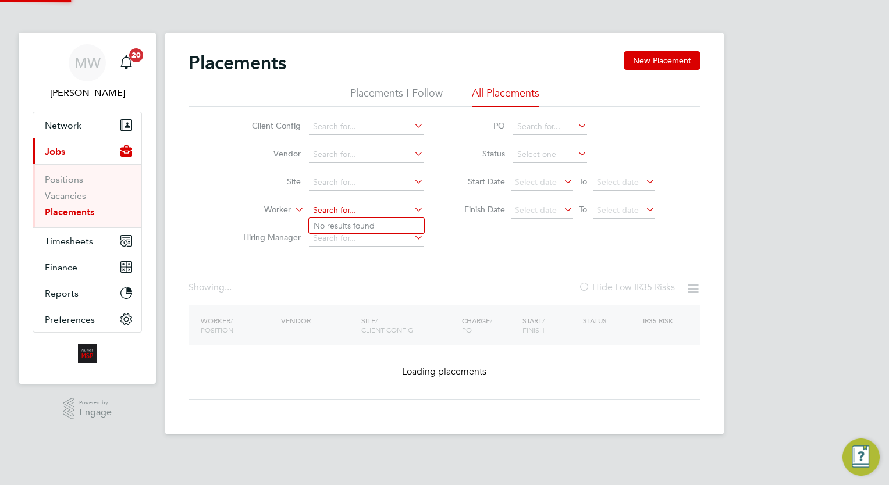
click at [370, 211] on input at bounding box center [366, 210] width 115 height 16
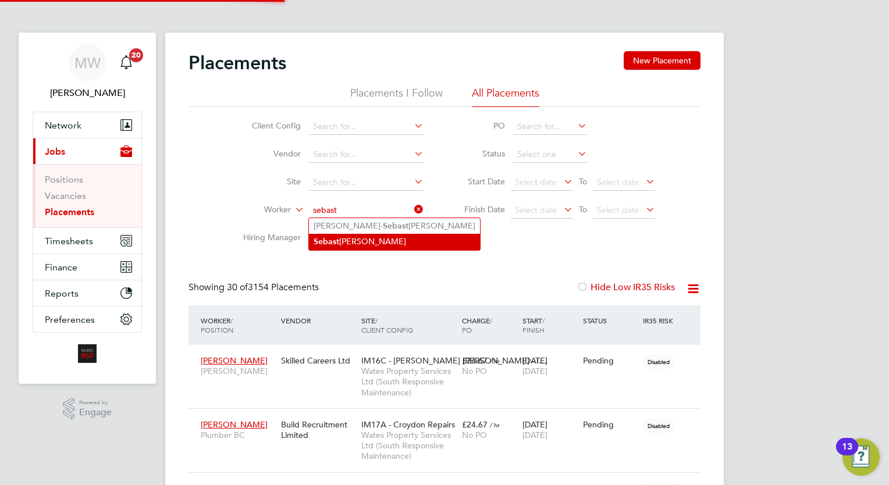
click at [386, 238] on li "Sebast [PERSON_NAME]" at bounding box center [394, 242] width 171 height 16
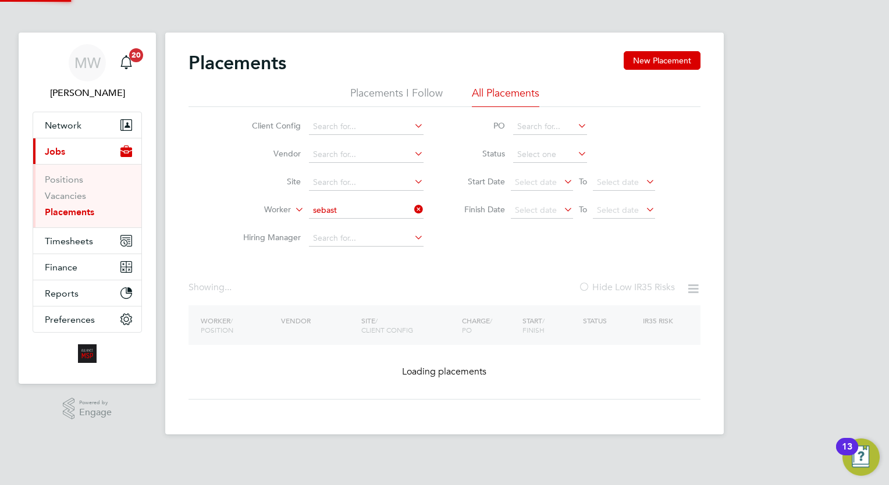
type input "[PERSON_NAME]"
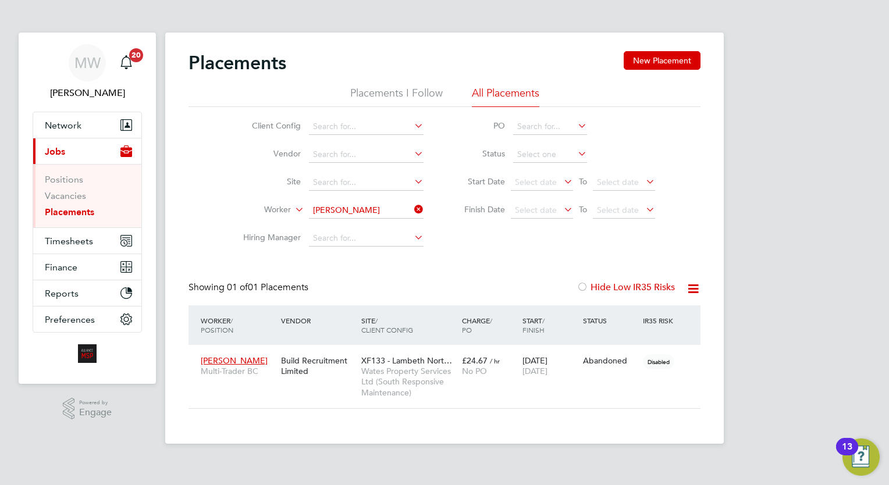
click at [412, 205] on icon at bounding box center [412, 209] width 0 height 16
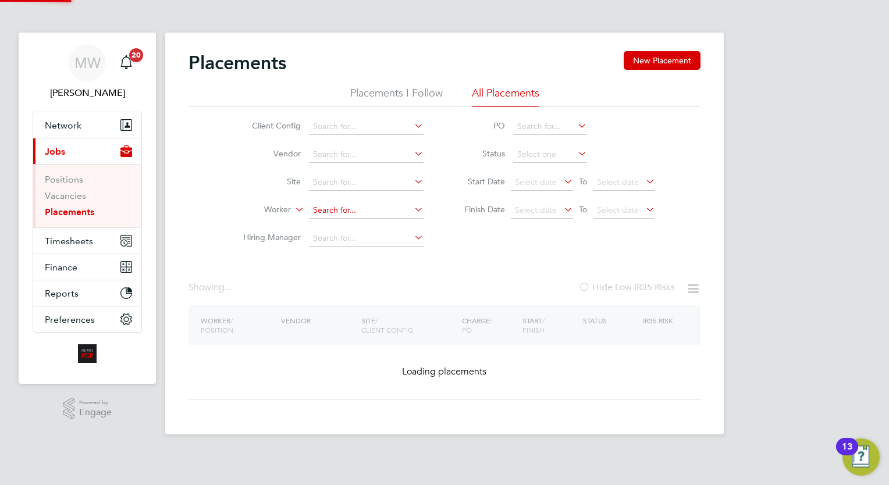
click at [392, 205] on input at bounding box center [366, 210] width 115 height 16
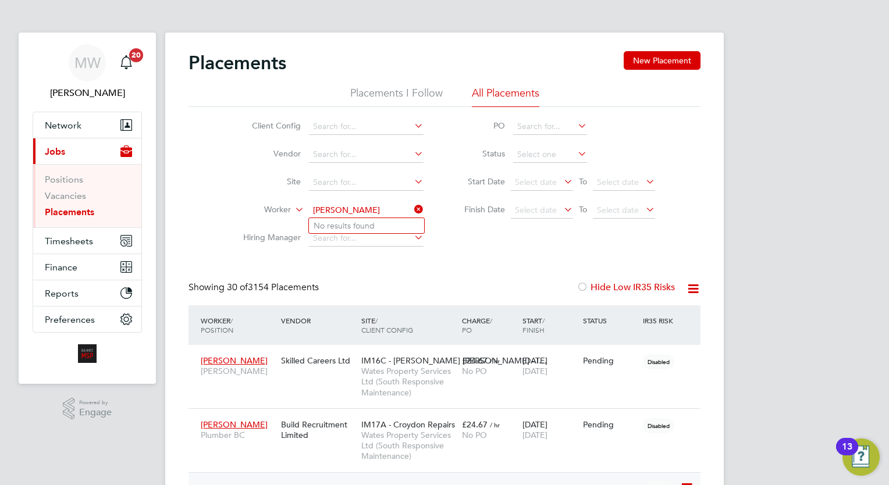
type input "[PERSON_NAME]"
click at [363, 208] on input at bounding box center [366, 210] width 115 height 16
click at [377, 222] on li "[PERSON_NAME]" at bounding box center [382, 226] width 147 height 16
type input "[PERSON_NAME]"
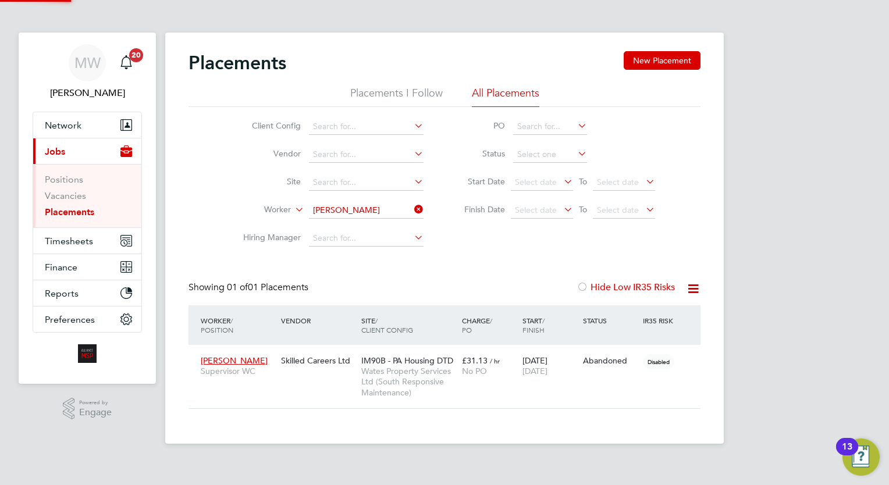
scroll to position [55, 101]
click at [412, 204] on icon at bounding box center [412, 209] width 0 height 16
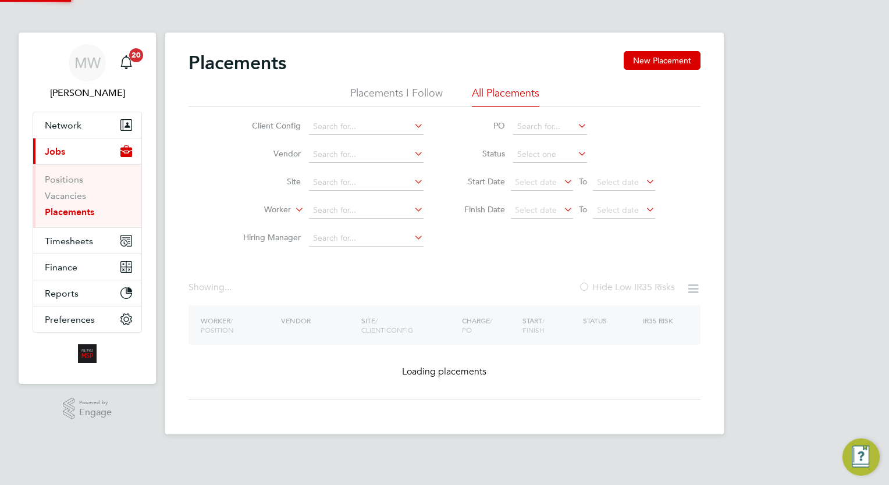
click at [358, 222] on li "Worker" at bounding box center [328, 211] width 219 height 28
click at [354, 205] on input at bounding box center [366, 210] width 115 height 16
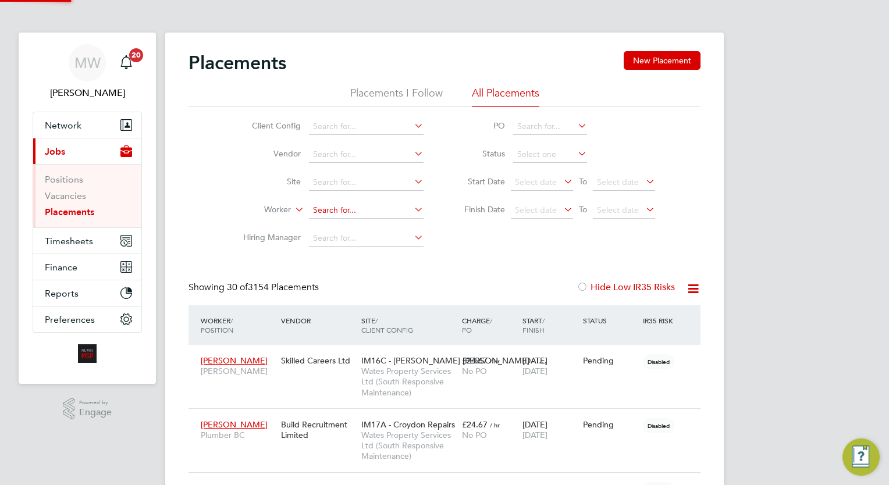
scroll to position [33, 81]
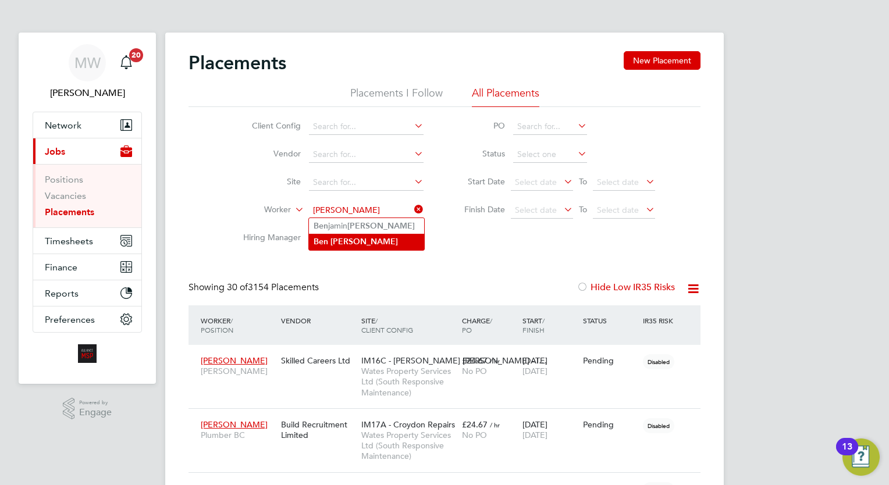
click at [361, 241] on b "[PERSON_NAME]" at bounding box center [363, 242] width 67 height 10
type input "[PERSON_NAME]"
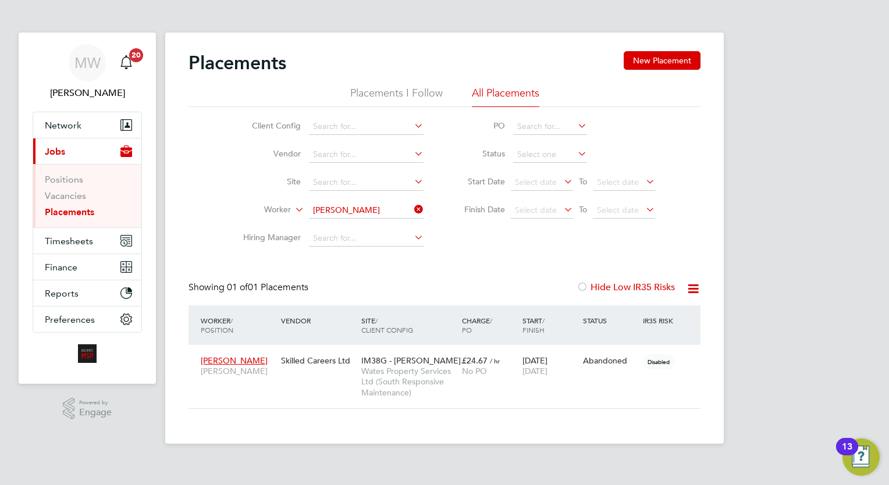
click at [412, 202] on icon at bounding box center [412, 209] width 0 height 16
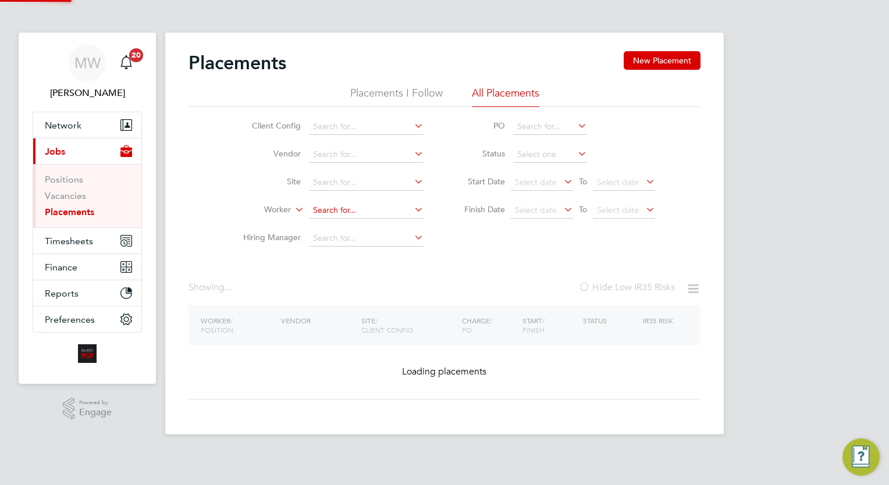
click at [386, 206] on input at bounding box center [366, 210] width 115 height 16
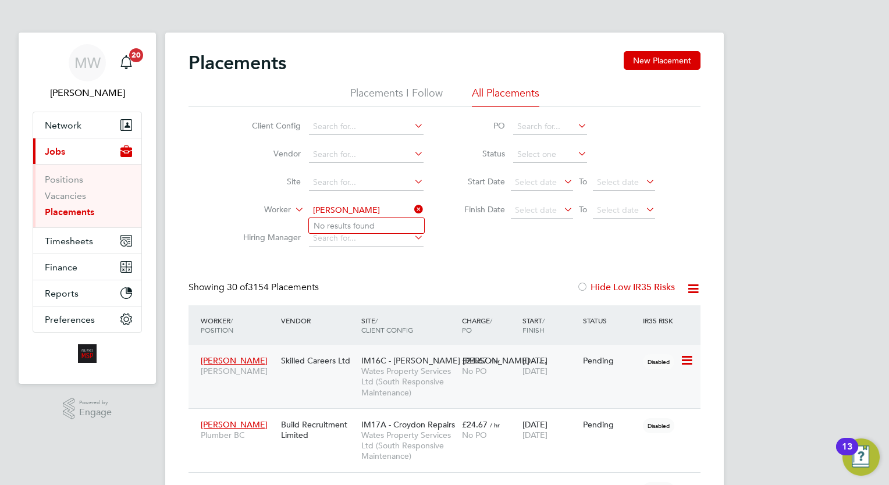
type input "[PERSON_NAME]"
